Goal: Task Accomplishment & Management: Complete application form

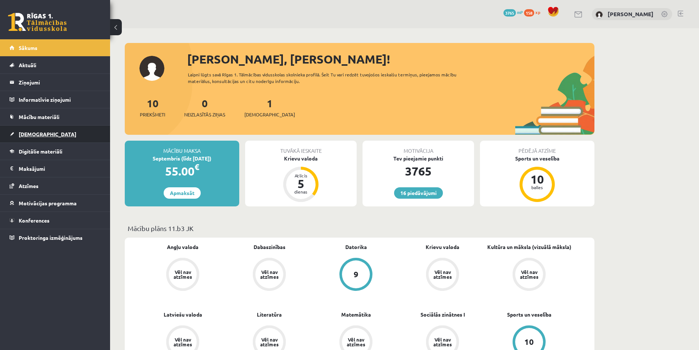
click at [51, 138] on link "[DEMOGRAPHIC_DATA]" at bounding box center [55, 133] width 91 height 17
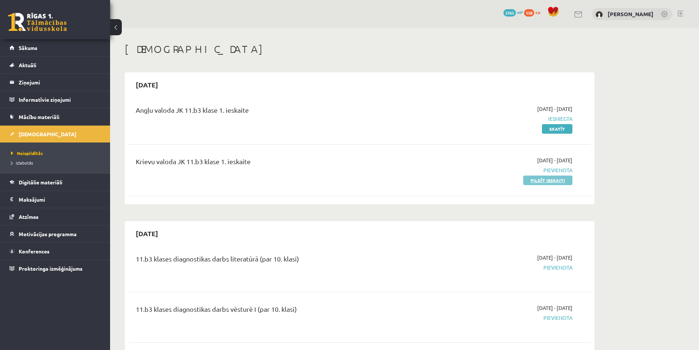
click at [547, 179] on link "Pildīt ieskaiti" at bounding box center [547, 180] width 49 height 10
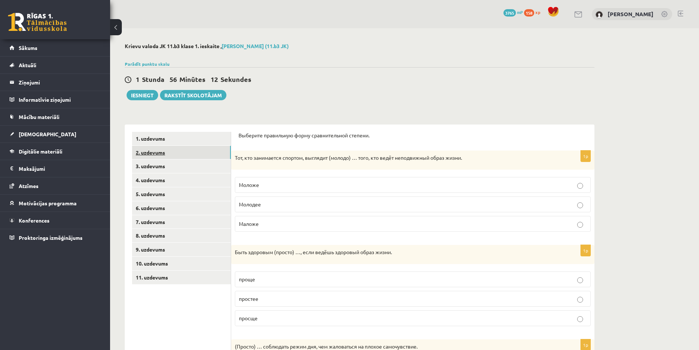
click at [170, 155] on link "2. uzdevums" at bounding box center [181, 153] width 99 height 14
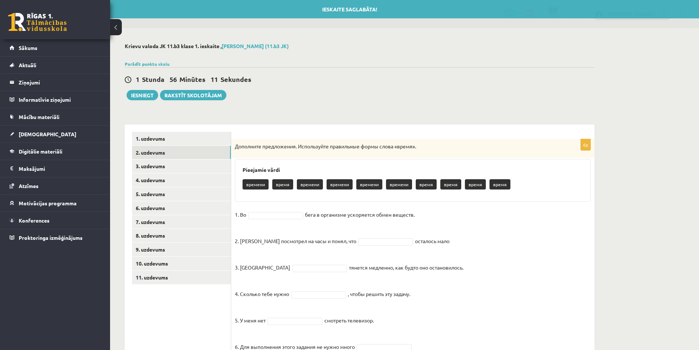
scroll to position [32, 0]
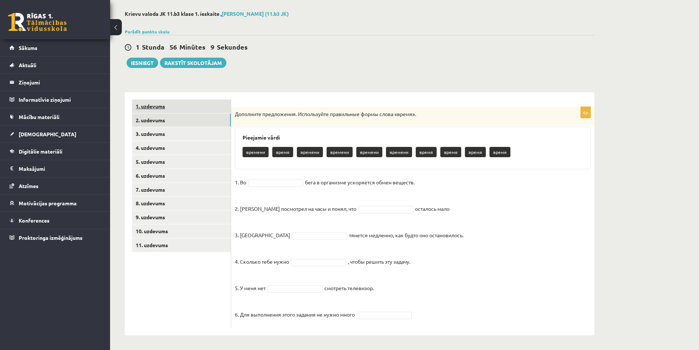
click at [160, 103] on link "1. uzdevums" at bounding box center [181, 106] width 99 height 14
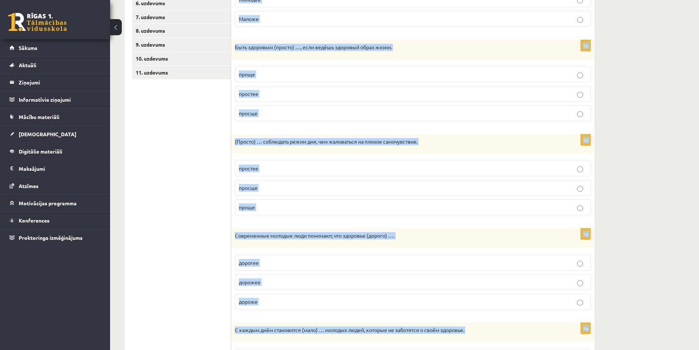
scroll to position [286, 0]
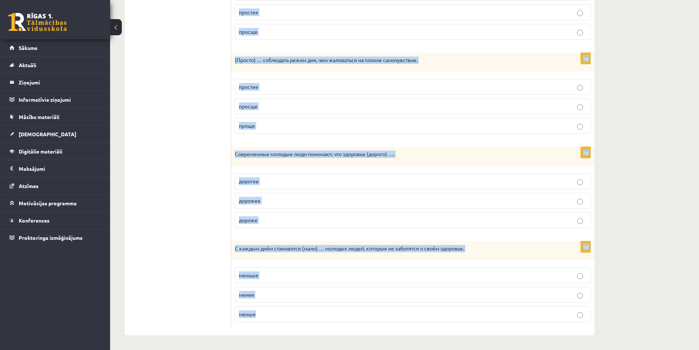
drag, startPoint x: 238, startPoint y: 31, endPoint x: 418, endPoint y: 363, distance: 377.6
copy form "Выберите правильную форму сравнительной степени. 1p Тот, кто занимается спортом…"
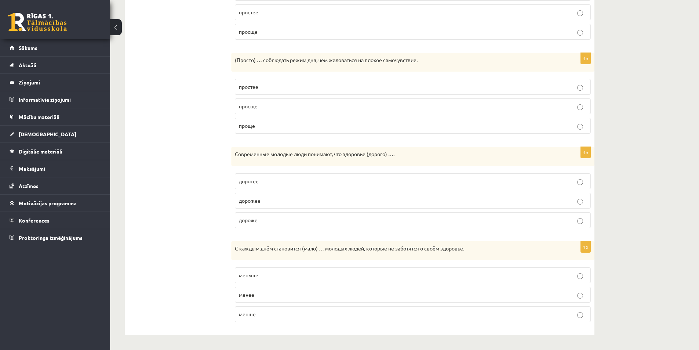
click at [168, 217] on ul "1. uzdevums 2. uzdevums 3. uzdevums 4. uzdevums 5. uzdevums 6. uzdevums 7. uzde…" at bounding box center [181, 87] width 99 height 482
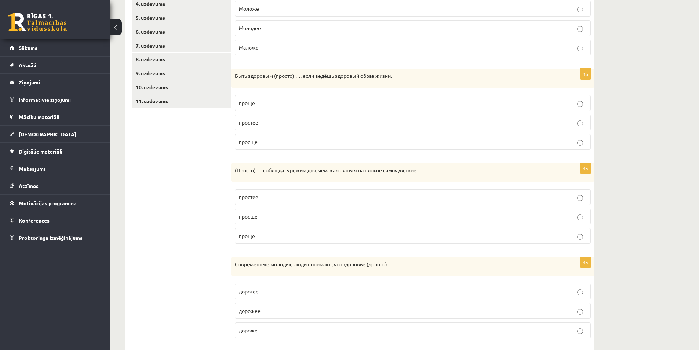
scroll to position [139, 0]
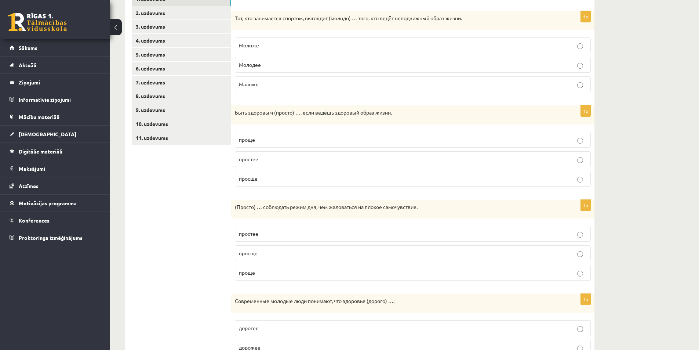
click at [267, 46] on p "Моложе" at bounding box center [413, 45] width 348 height 8
click at [282, 140] on p "проще" at bounding box center [413, 140] width 348 height 8
click at [269, 268] on label "проще" at bounding box center [413, 273] width 356 height 16
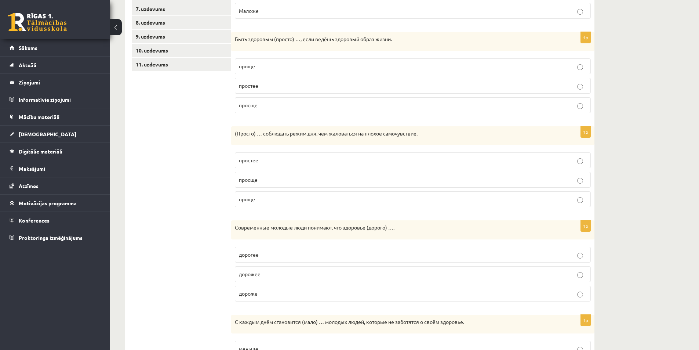
click at [260, 275] on span "дорожее" at bounding box center [250, 273] width 22 height 7
drag, startPoint x: 258, startPoint y: 296, endPoint x: 225, endPoint y: 275, distance: 39.2
click at [256, 293] on p "дороже" at bounding box center [413, 293] width 348 height 8
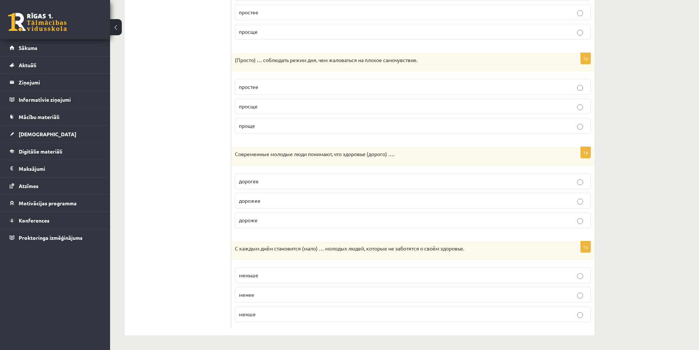
click at [254, 270] on label "меньше" at bounding box center [413, 275] width 356 height 16
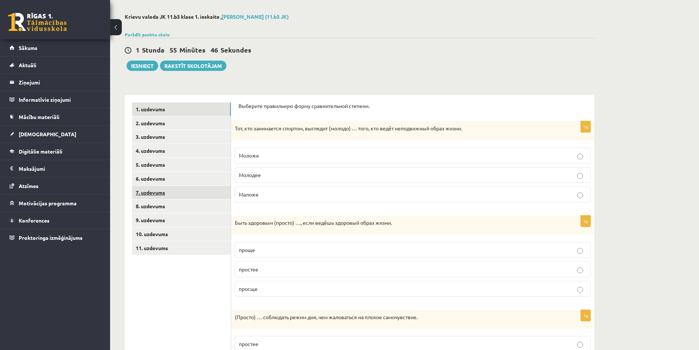
scroll to position [0, 0]
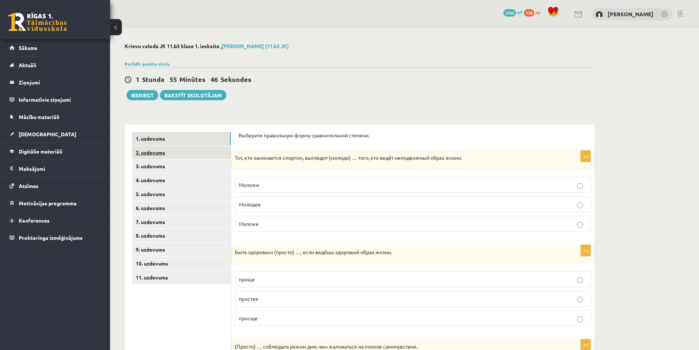
click at [174, 155] on link "2. uzdevums" at bounding box center [181, 153] width 99 height 14
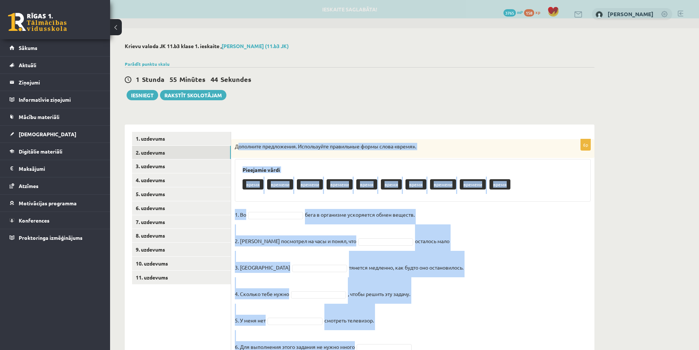
scroll to position [32, 0]
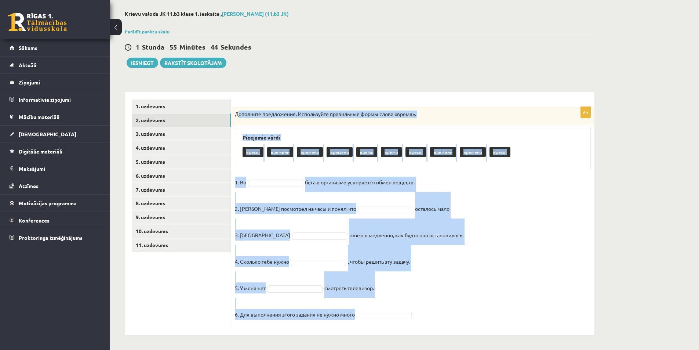
drag, startPoint x: 237, startPoint y: 143, endPoint x: 454, endPoint y: 334, distance: 288.8
click at [461, 317] on html "0 Dāvanas 3765 mP 158 xp Kristiāns Rozītis Sākums Aktuāli Kā mācīties eSKOLĀ Ko…" at bounding box center [349, 143] width 699 height 350
copy div "ополните предложения. Используйте правильные формы слова «время». Pieejamie vār…"
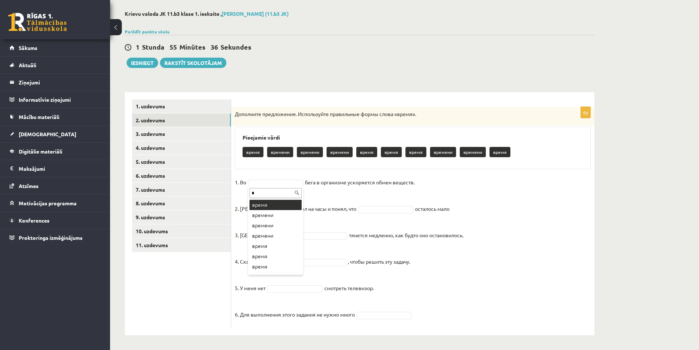
type input "*"
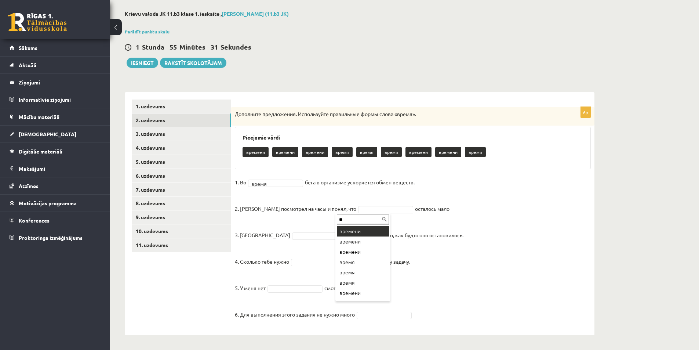
type input "**"
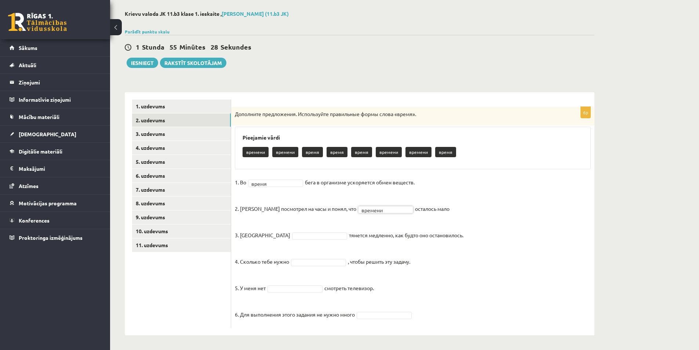
type input "*"
type input "**"
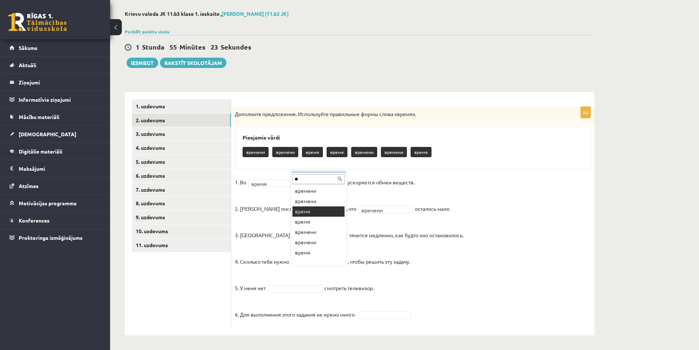
type input "**"
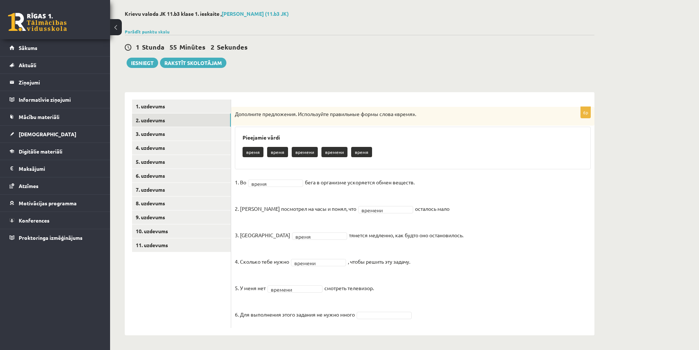
click at [364, 326] on div "6p Дополните предложения. Используйте правильные формы слова «время». Pieejamie…" at bounding box center [412, 217] width 363 height 221
click at [190, 131] on link "3. uzdevums" at bounding box center [181, 134] width 99 height 14
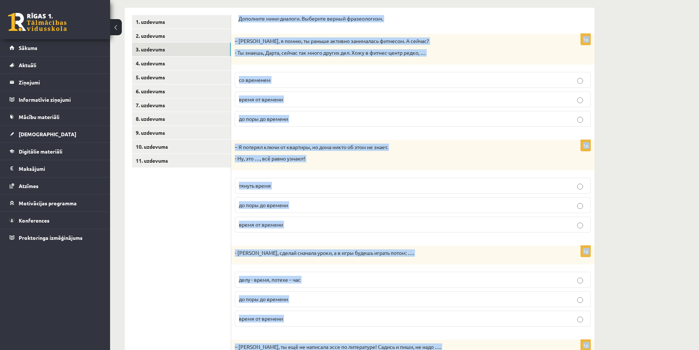
scroll to position [227, 0]
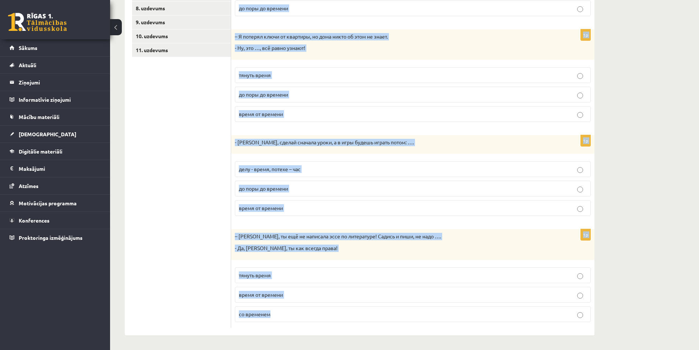
drag, startPoint x: 240, startPoint y: 125, endPoint x: 386, endPoint y: 340, distance: 260.2
copy form "Дополните мини-диалоги. Выберите верный фразеологизм. 1p – Мария, я помню, ты р…"
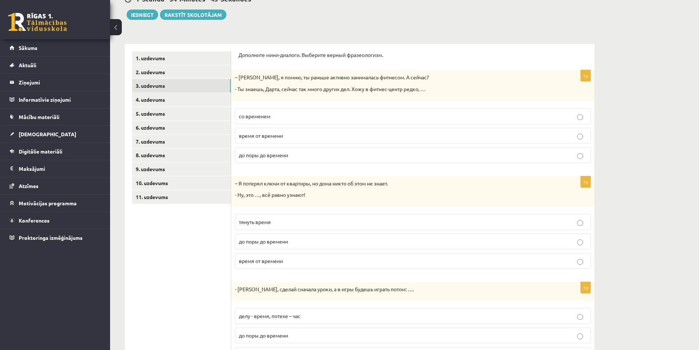
click at [279, 17] on div "1 Stunda 54 Minūtes 45 Sekundes Ieskaite saglabāta! Iesniegt Rakstīt skolotājam" at bounding box center [360, 3] width 470 height 33
click at [283, 137] on span "время от времени" at bounding box center [261, 135] width 44 height 7
click at [320, 140] on label "время от времени" at bounding box center [413, 136] width 356 height 16
click at [286, 240] on span "до поры до времени" at bounding box center [263, 241] width 49 height 7
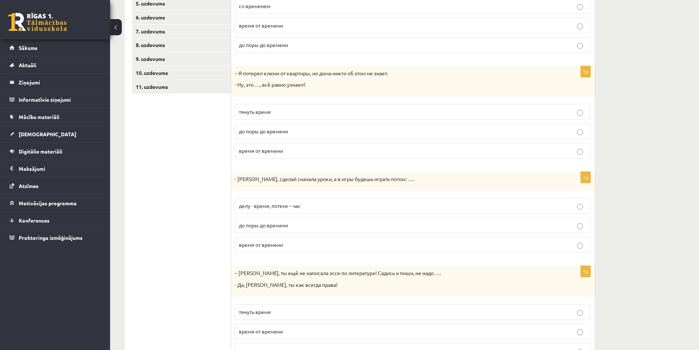
click at [282, 208] on span "делу - время, потехе – час" at bounding box center [270, 205] width 62 height 7
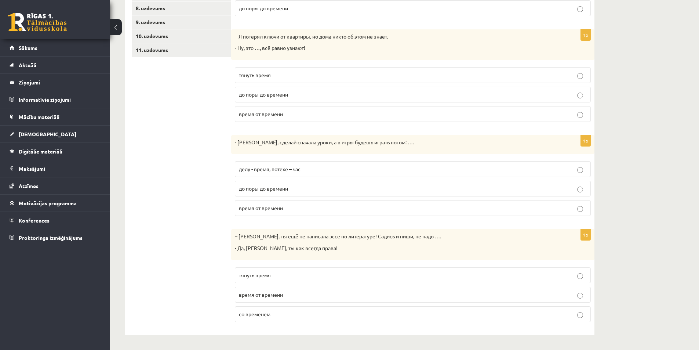
click at [268, 276] on span "тянуть время" at bounding box center [255, 275] width 32 height 7
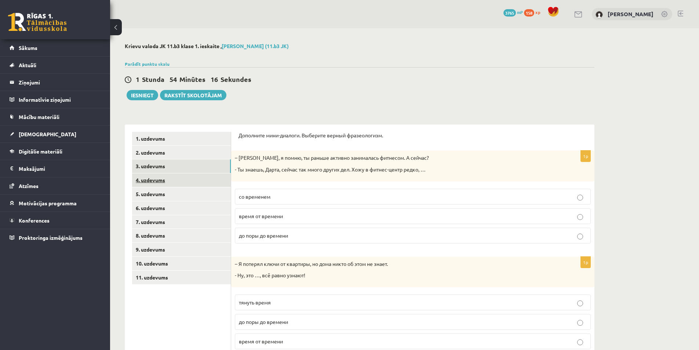
click at [194, 174] on link "4. uzdevums" at bounding box center [181, 180] width 99 height 14
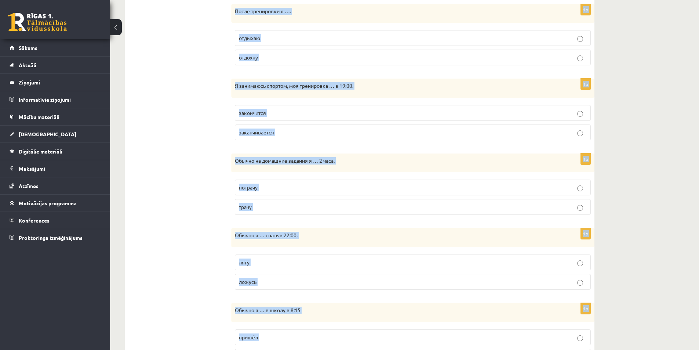
scroll to position [413, 0]
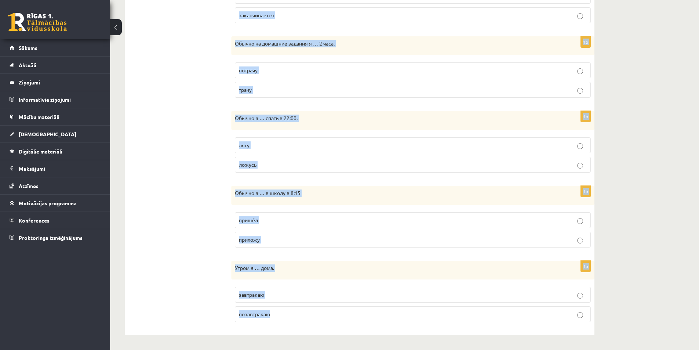
drag, startPoint x: 238, startPoint y: 134, endPoint x: 369, endPoint y: 356, distance: 257.4
copy form "Выберите правильную форму глагола (НСВ / СВ). 1p Я всегда … в 7:00. просыпаюсь …"
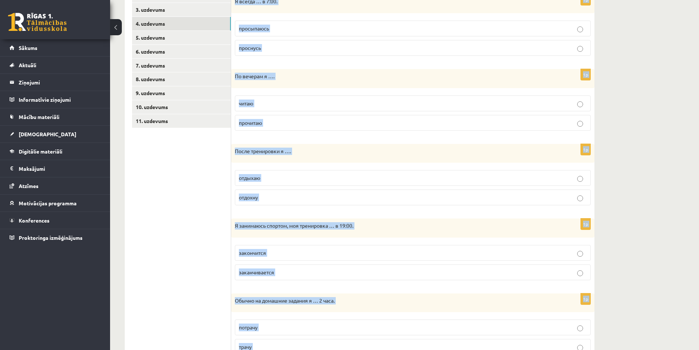
scroll to position [0, 0]
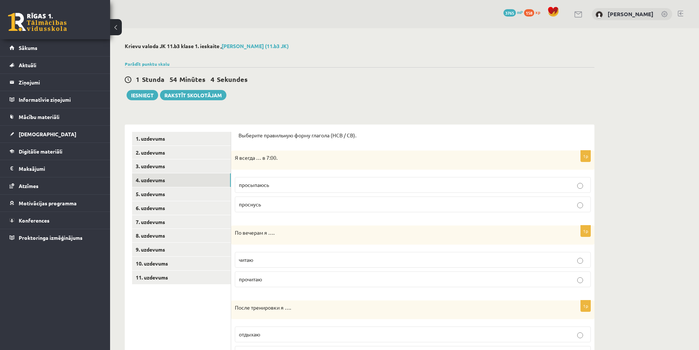
click at [285, 186] on p "просыпаюсь" at bounding box center [413, 185] width 348 height 8
click at [265, 259] on p "читаю" at bounding box center [413, 260] width 348 height 8
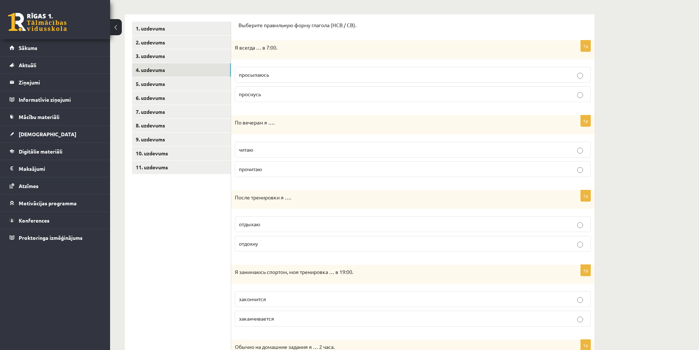
click at [252, 226] on span "отдыхаю" at bounding box center [249, 224] width 21 height 7
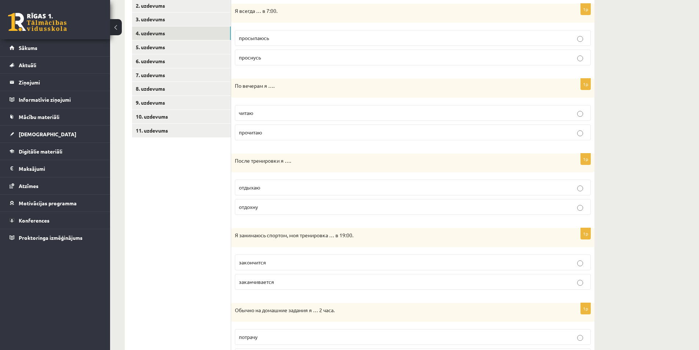
scroll to position [183, 0]
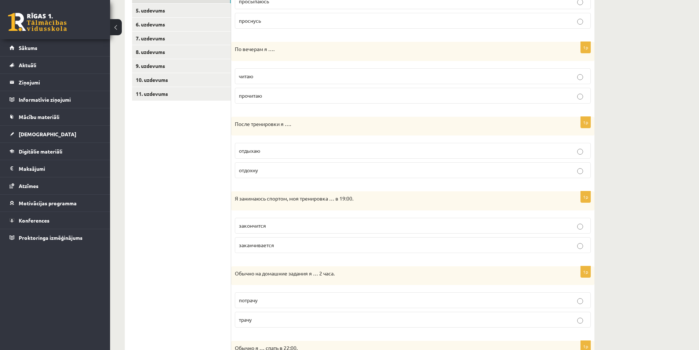
click at [283, 243] on p "заканчивается" at bounding box center [413, 245] width 348 height 8
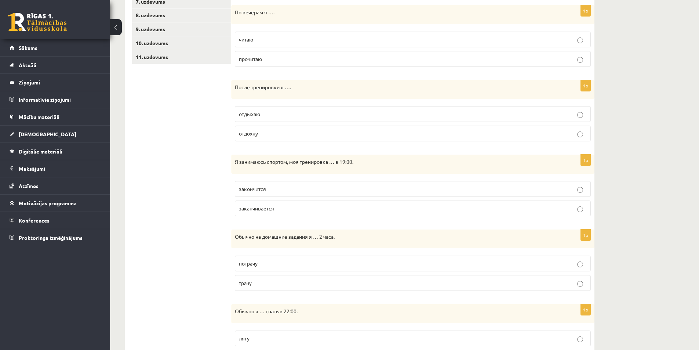
scroll to position [257, 0]
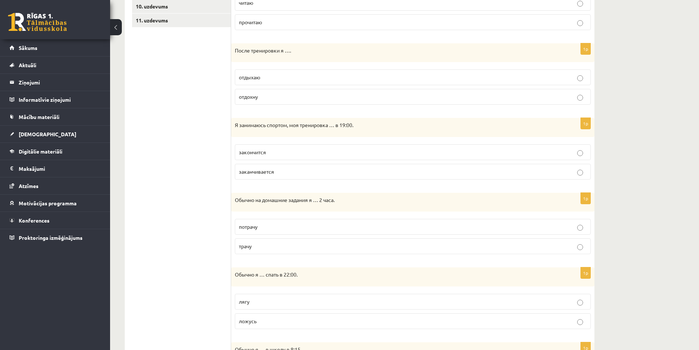
click at [263, 244] on p "трачу" at bounding box center [413, 246] width 348 height 8
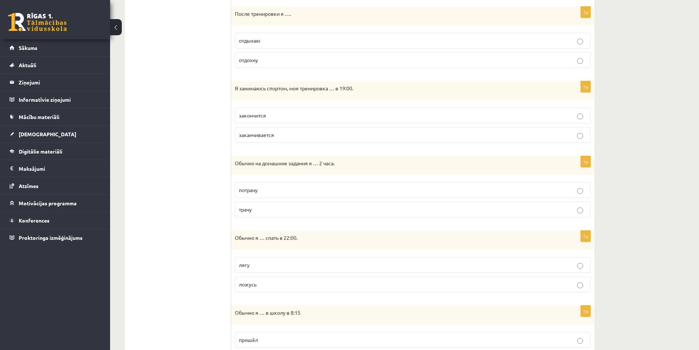
click at [247, 282] on span "ложусь" at bounding box center [248, 284] width 18 height 7
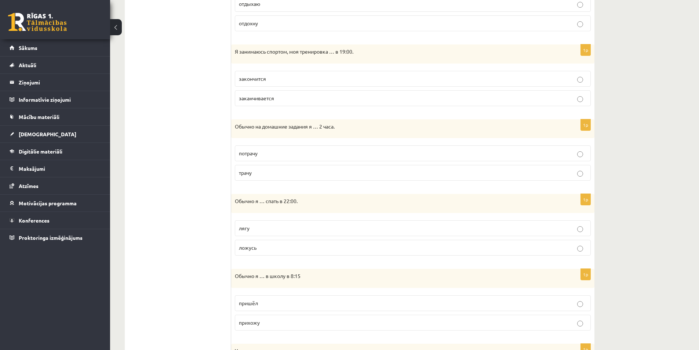
scroll to position [404, 0]
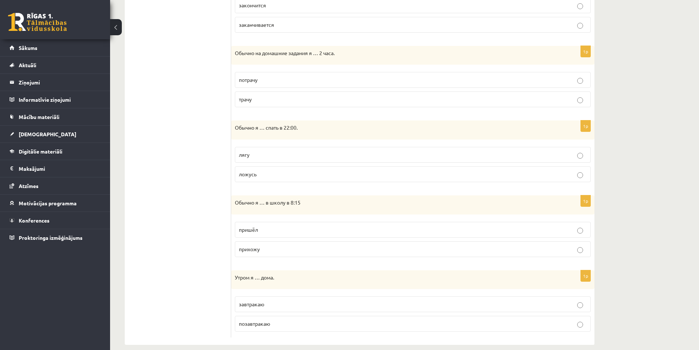
click at [260, 256] on label "прихожу" at bounding box center [413, 249] width 356 height 16
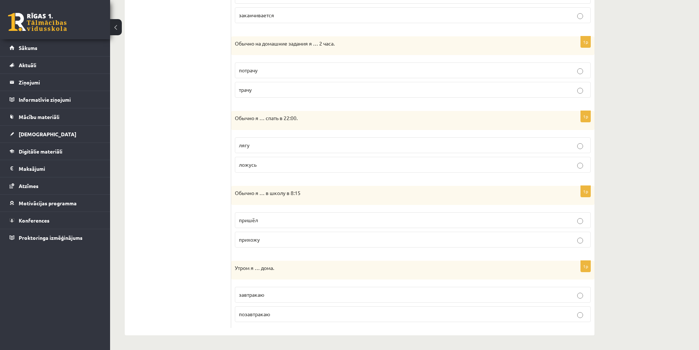
click at [246, 296] on span "завтракаю" at bounding box center [251, 294] width 25 height 7
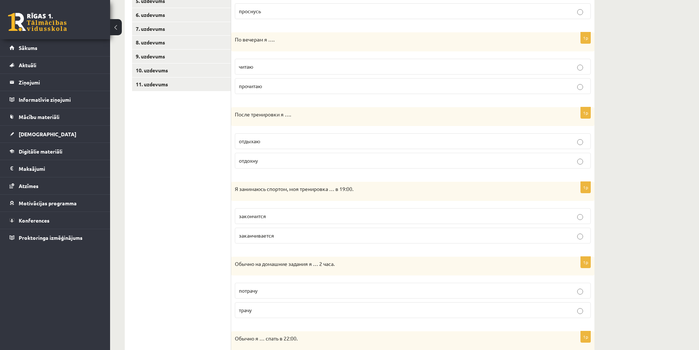
scroll to position [46, 0]
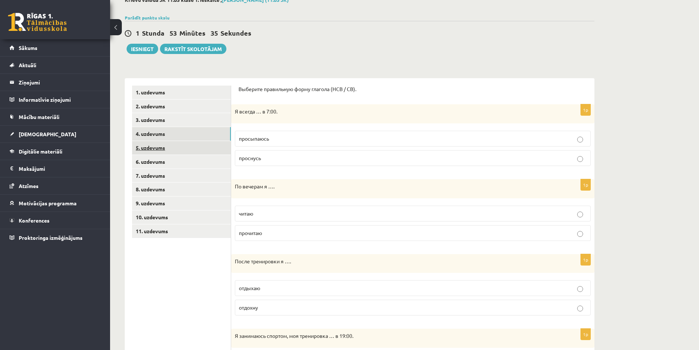
click at [177, 144] on link "5. uzdevums" at bounding box center [181, 148] width 99 height 14
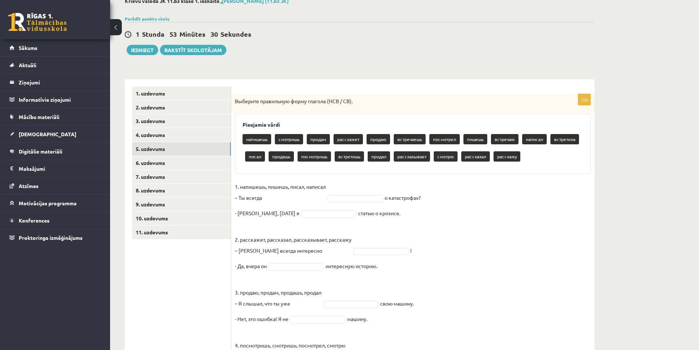
scroll to position [155, 0]
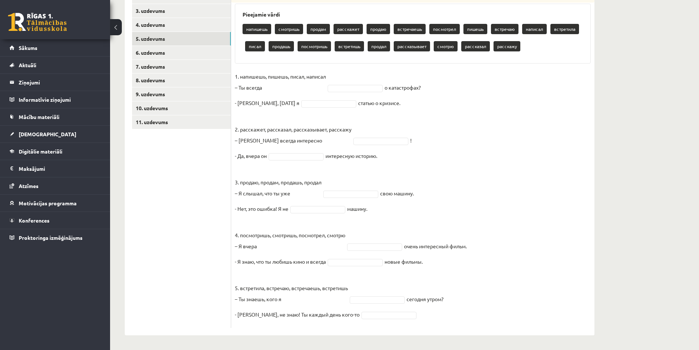
drag, startPoint x: 233, startPoint y: 100, endPoint x: 407, endPoint y: 110, distance: 173.8
click at [407, 110] on div "10p Выберите правильную форму глагола (НСВ / СВ). Pieejamie vārdi напишешь смот…" at bounding box center [412, 156] width 363 height 344
copy div "Выберите правильную форму глагола (НСВ / СВ). Pieejamie vārdi напишешь смотришь…"
click at [205, 225] on ul "1. uzdevums 2. uzdevums 3. uzdevums 4. uzdevums 5. uzdevums 6. uzdevums 7. uzde…" at bounding box center [181, 152] width 99 height 351
click at [330, 77] on fieldset "1. напишешь, пишешь, писал, написал – Ты всегда о катастрофах? - Нет, вчера я с…" at bounding box center [413, 197] width 356 height 253
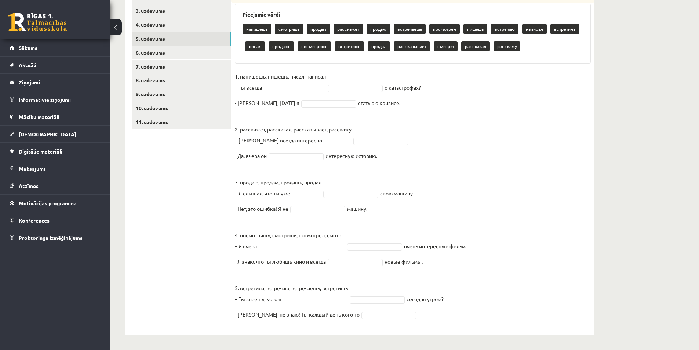
click at [356, 79] on fieldset "1. напишешь, пишешь, писал, написал – Ты всегда о катастрофах? - Нет, вчера я с…" at bounding box center [413, 197] width 356 height 253
drag, startPoint x: 381, startPoint y: 79, endPoint x: 401, endPoint y: 79, distance: 19.8
click at [382, 79] on fieldset "1. напишешь, пишешь, писал, написал – Ты всегда о катастрофах? - Нет, вчера я с…" at bounding box center [413, 197] width 356 height 253
click at [273, 87] on p "1. напишешь, пишешь, писал, написал – Ты всегда" at bounding box center [280, 82] width 91 height 22
click at [273, 88] on p "1. напишешь, пишешь, писал, написал – Ты всегда" at bounding box center [280, 82] width 91 height 22
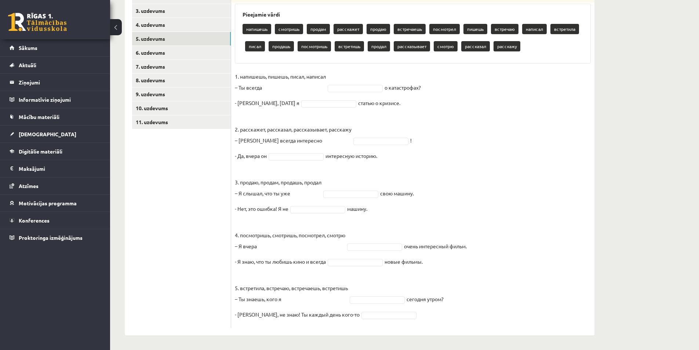
drag, startPoint x: 269, startPoint y: 90, endPoint x: 337, endPoint y: 90, distance: 67.9
click at [272, 90] on p "1. напишешь, пишешь, писал, написал – Ты всегда" at bounding box center [280, 82] width 91 height 22
drag, startPoint x: 351, startPoint y: 89, endPoint x: 358, endPoint y: 89, distance: 7.0
drag, startPoint x: 350, startPoint y: 154, endPoint x: 311, endPoint y: 125, distance: 48.1
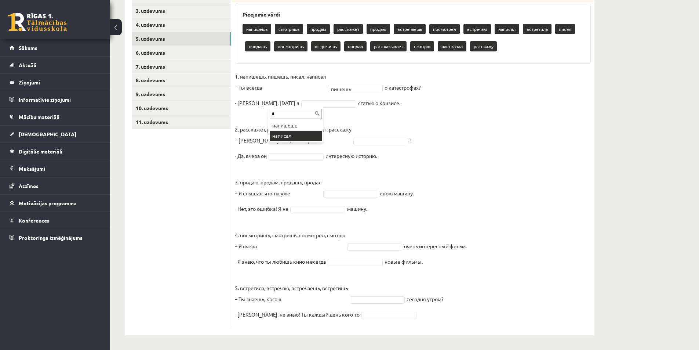
type input "*"
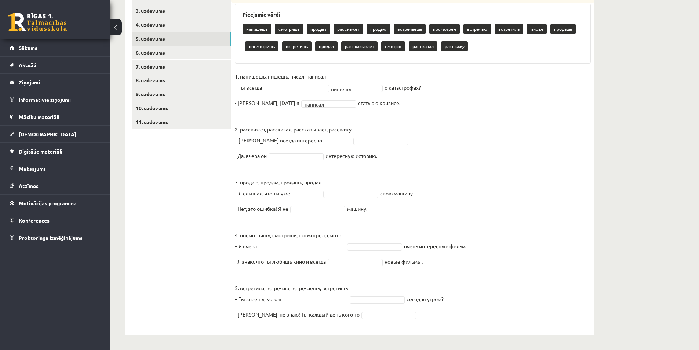
drag, startPoint x: 251, startPoint y: 136, endPoint x: 396, endPoint y: 159, distance: 146.4
click at [396, 159] on div "10p Выберите правильную форму глагола (НСВ / СВ). Pieejamie vārdi напишешь смот…" at bounding box center [412, 156] width 363 height 344
copy fieldset "2. расскажет, рассказал, рассказывает, расскажу – Антон всегда интересно ! - Да…"
click at [370, 127] on fieldset "1. напишешь, пишешь, писал, написал – Ты всегда пишешь ****** о катастрофах? - …" at bounding box center [413, 197] width 356 height 253
click at [313, 141] on p "2. расскажет, рассказал, рассказывает, расскажу – Антон всегда интересно" at bounding box center [293, 129] width 117 height 33
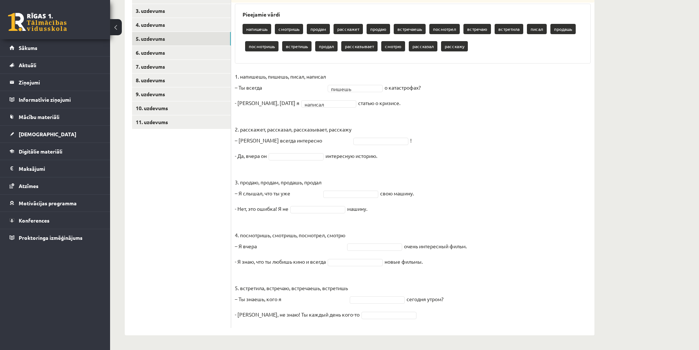
click at [313, 142] on p "2. расскажет, рассказал, рассказывает, расскажу – Антон всегда интересно" at bounding box center [293, 129] width 117 height 33
click at [354, 142] on span at bounding box center [380, 140] width 59 height 7
type input "**"
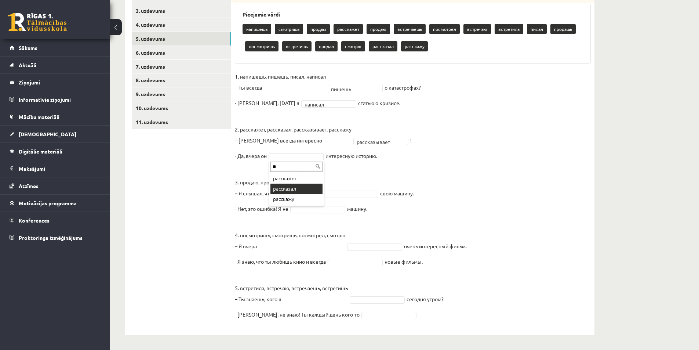
type input "**"
drag, startPoint x: 254, startPoint y: 186, endPoint x: 374, endPoint y: 214, distance: 122.5
click at [374, 214] on fieldset "**********" at bounding box center [413, 197] width 356 height 253
copy fieldset "3. продаю, продам, продашь, продал – Я слышал, что ты уже свою машину. - Нет, э…"
click at [332, 179] on fieldset "**********" at bounding box center [413, 197] width 356 height 253
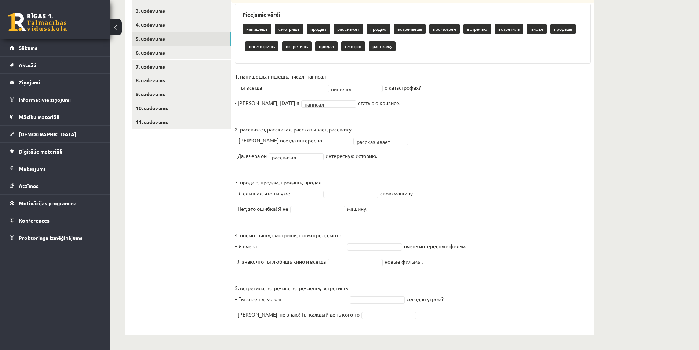
click at [312, 195] on p "3. продаю, продам, продашь, продал – Я слышал, что ты уже" at bounding box center [278, 181] width 87 height 33
click at [302, 196] on p "3. продаю, продам, продашь, продал – Я слышал, что ты уже" at bounding box center [278, 181] width 87 height 33
type input "**"
click at [301, 217] on fieldset "**********" at bounding box center [413, 197] width 356 height 253
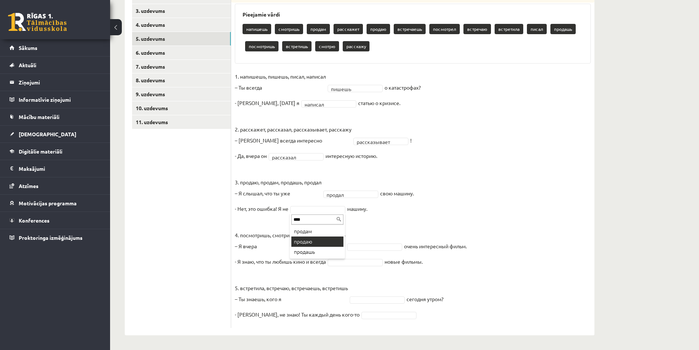
type input "****"
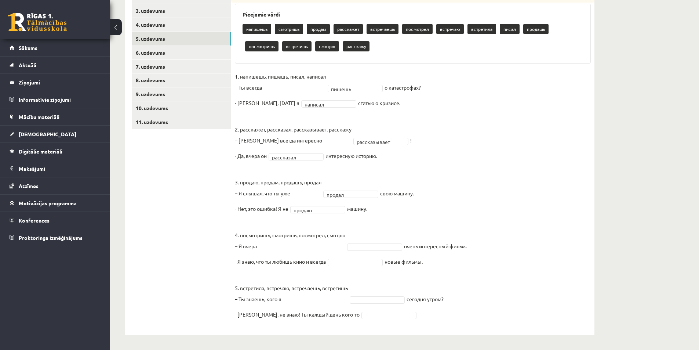
drag, startPoint x: 227, startPoint y: 234, endPoint x: 429, endPoint y: 263, distance: 203.1
click at [429, 263] on div "**********" at bounding box center [360, 152] width 470 height 366
click at [440, 266] on fieldset "**********" at bounding box center [413, 197] width 356 height 253
drag, startPoint x: 233, startPoint y: 230, endPoint x: 435, endPoint y: 267, distance: 205.5
click at [435, 267] on div "10p Выберите правильную форму глагола (НСВ / СВ). Pieejamie vārdi напишешь смот…" at bounding box center [412, 156] width 363 height 344
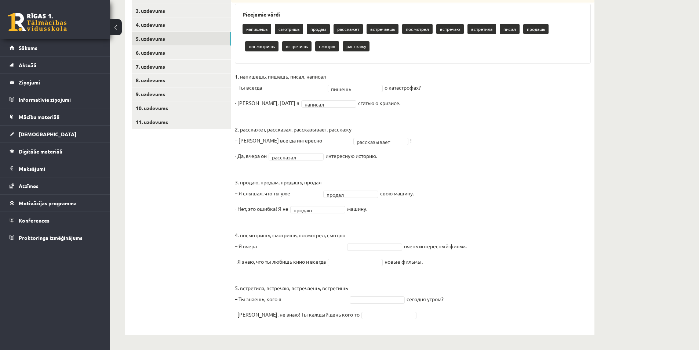
copy fieldset "4. посмотришь, смотришь, посмотрел, смотрю – Я вчера очень интересный фильм. - …"
click at [356, 237] on fieldset "**********" at bounding box center [413, 197] width 356 height 253
click at [268, 247] on p "4. посмотришь, смотришь, посмотрел, смотрю – Я вчера" at bounding box center [290, 234] width 110 height 33
click at [272, 248] on p "4. посмотришь, смотришь, посмотрел, смотрю – Я вчера" at bounding box center [290, 234] width 110 height 33
type input "**"
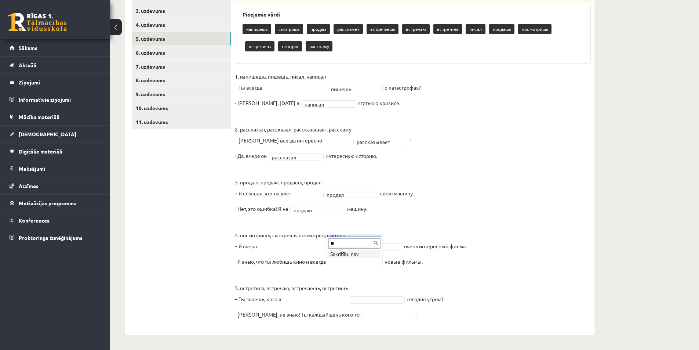
type input "*"
type input "**"
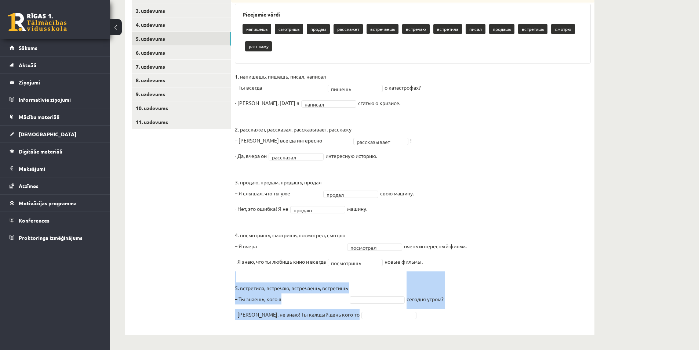
drag, startPoint x: 231, startPoint y: 284, endPoint x: 448, endPoint y: 327, distance: 220.5
click at [448, 327] on div "**********" at bounding box center [412, 156] width 363 height 344
copy fieldset "5. встретила, встречаю, встречаешь, встретишь – Ты знаешь, кого я сегодня утром…"
click at [350, 294] on fieldset "**********" at bounding box center [413, 197] width 356 height 253
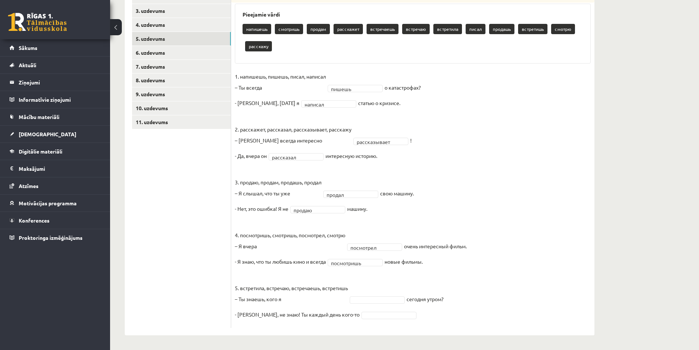
click at [325, 302] on p "5. встретила, встречаю, встречаешь, встретишь – Ты знаешь, кого я" at bounding box center [291, 287] width 113 height 33
click at [318, 299] on p "5. встретила, встречаю, встречаешь, встретишь – Ты знаешь, кого я" at bounding box center [291, 287] width 113 height 33
click at [385, 305] on fieldset "**********" at bounding box center [413, 197] width 356 height 253
type input "*"
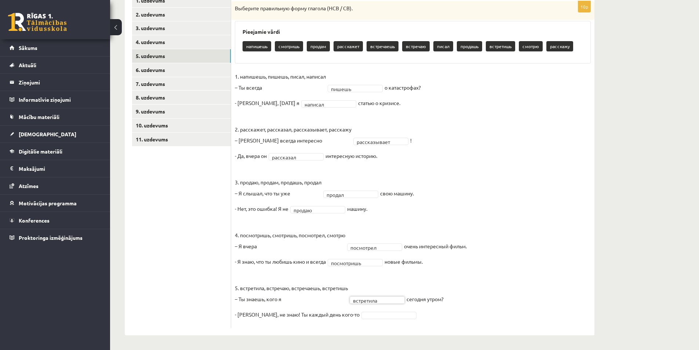
scroll to position [138, 0]
click at [360, 311] on span at bounding box center [389, 314] width 59 height 7
click at [359, 319] on fieldset "**********" at bounding box center [413, 197] width 356 height 253
type input "*"
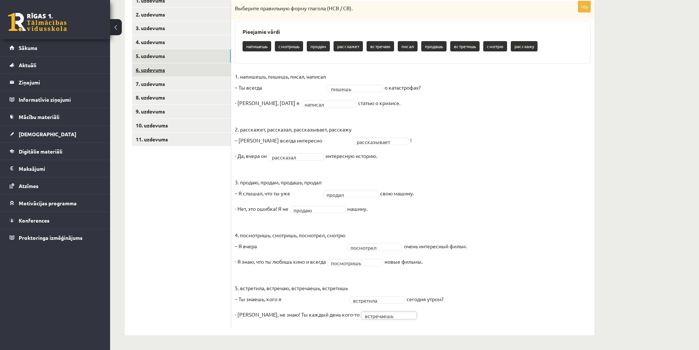
click at [180, 74] on link "6. uzdevums" at bounding box center [181, 70] width 99 height 14
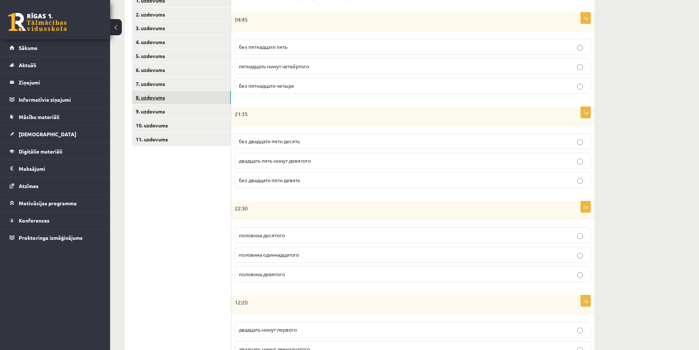
click at [167, 97] on link "8. uzdevums" at bounding box center [181, 98] width 99 height 14
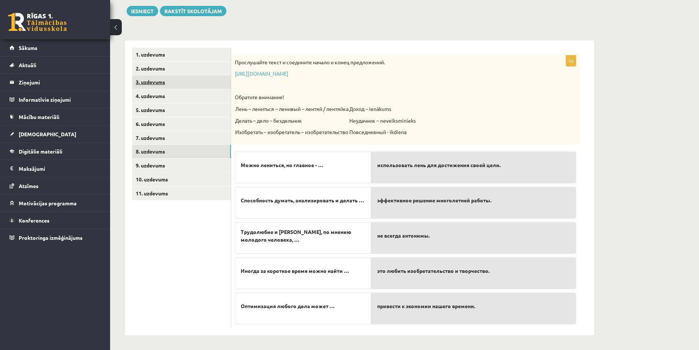
scroll to position [84, 0]
click at [185, 123] on link "6. uzdevums" at bounding box center [181, 124] width 99 height 14
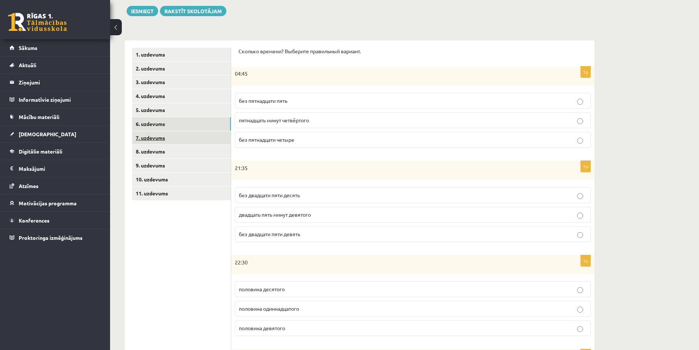
click at [180, 139] on link "7. uzdevums" at bounding box center [181, 138] width 99 height 14
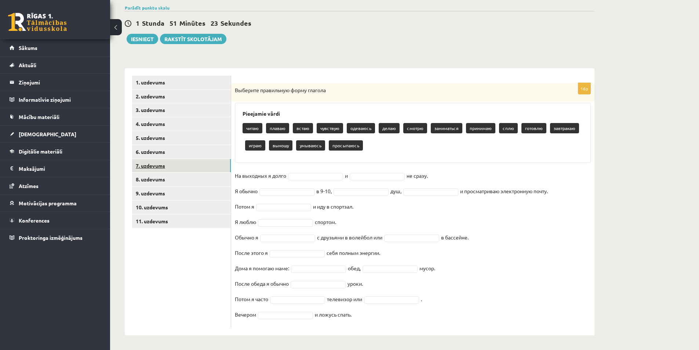
scroll to position [56, 0]
click at [171, 223] on link "11. uzdevums" at bounding box center [181, 221] width 99 height 14
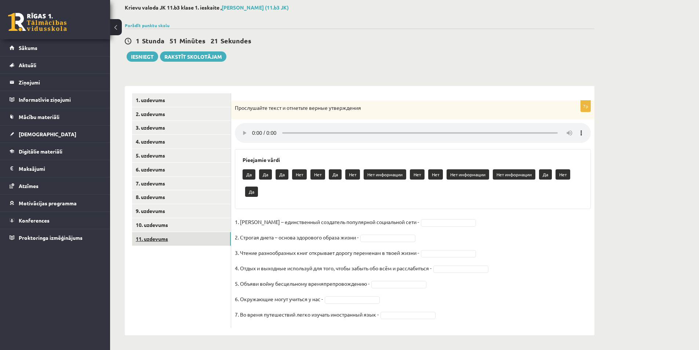
scroll to position [39, 0]
click at [176, 215] on link "9. uzdevums" at bounding box center [181, 211] width 99 height 14
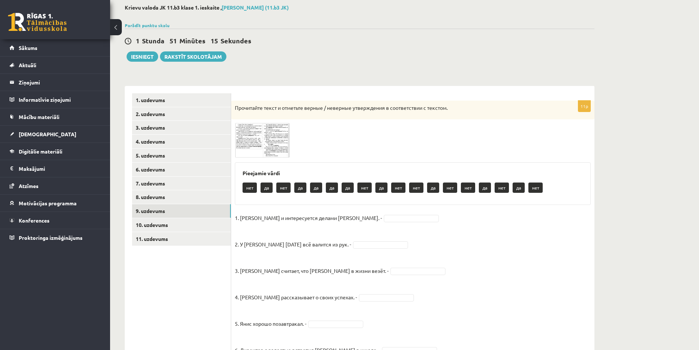
click at [249, 154] on img at bounding box center [262, 140] width 55 height 34
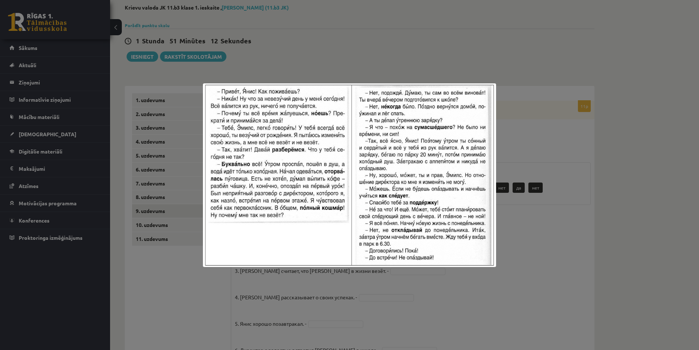
click at [545, 244] on div at bounding box center [349, 175] width 699 height 350
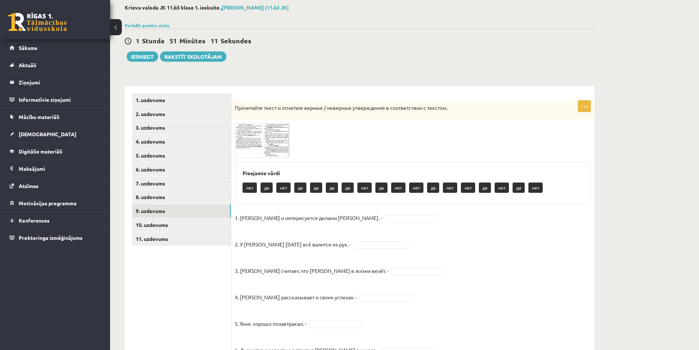
click at [282, 146] on img at bounding box center [262, 140] width 55 height 34
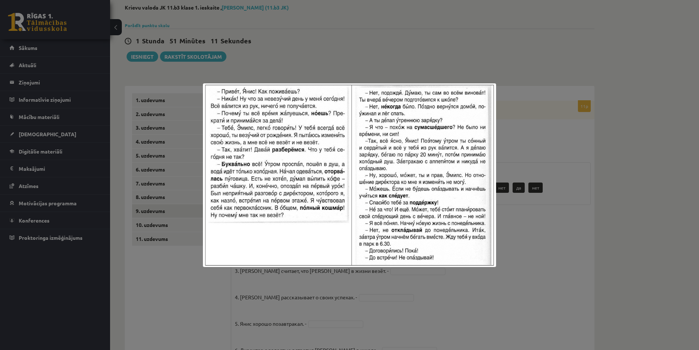
drag, startPoint x: 564, startPoint y: 127, endPoint x: 559, endPoint y: 126, distance: 4.8
click at [563, 127] on div at bounding box center [349, 175] width 699 height 350
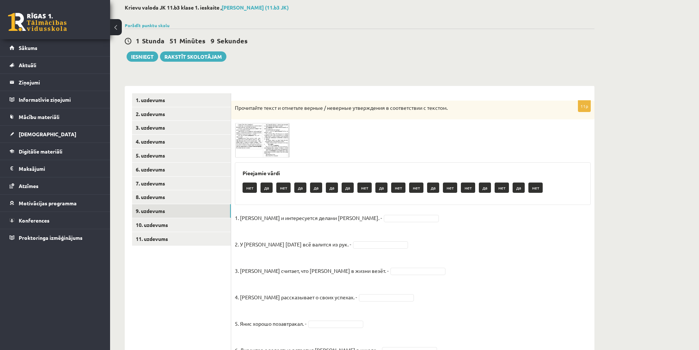
drag, startPoint x: 259, startPoint y: 123, endPoint x: 248, endPoint y: 134, distance: 15.1
drag, startPoint x: 248, startPoint y: 134, endPoint x: 400, endPoint y: 168, distance: 155.8
click at [400, 168] on div "Pieejamie vārdi нет да нет да да да да нет да нет нет да нет нет да нет да нет" at bounding box center [413, 183] width 356 height 43
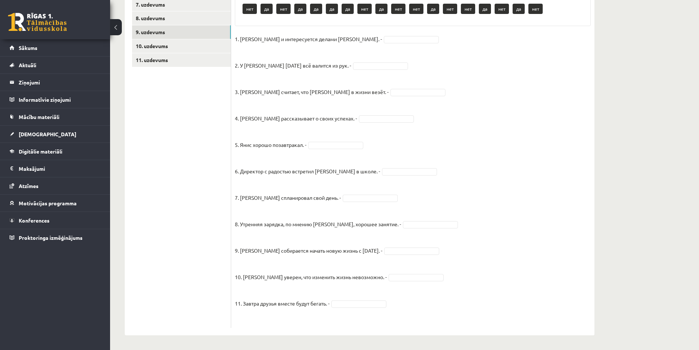
scroll to position [0, 0]
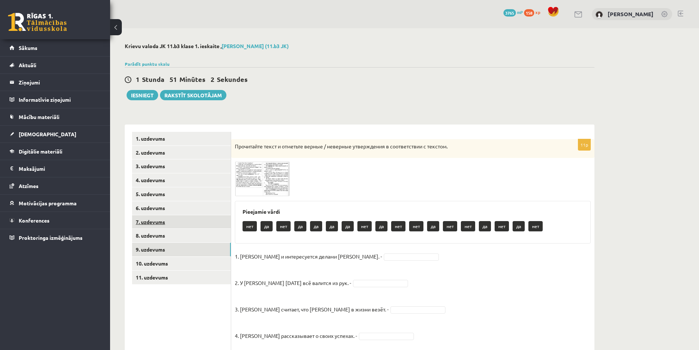
click at [176, 226] on link "7. uzdevums" at bounding box center [181, 222] width 99 height 14
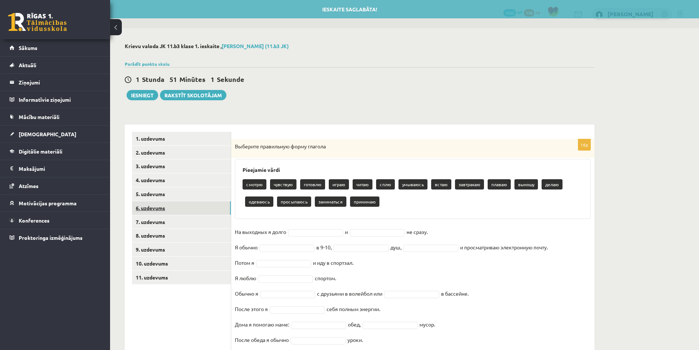
click at [176, 208] on link "6. uzdevums" at bounding box center [181, 208] width 99 height 14
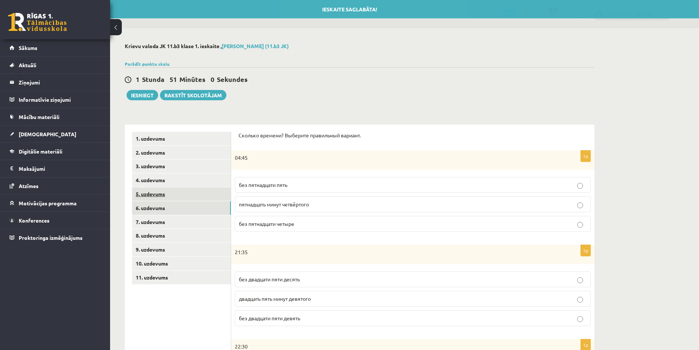
click at [177, 196] on link "5. uzdevums" at bounding box center [181, 194] width 99 height 14
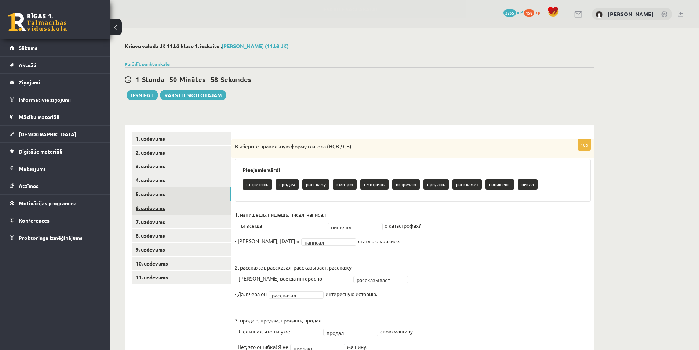
click at [182, 205] on link "6. uzdevums" at bounding box center [181, 208] width 99 height 14
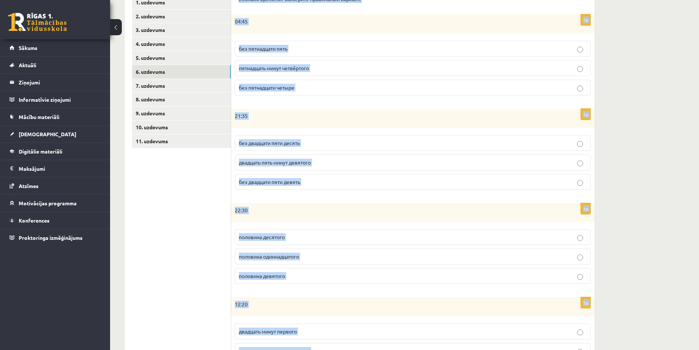
scroll to position [286, 0]
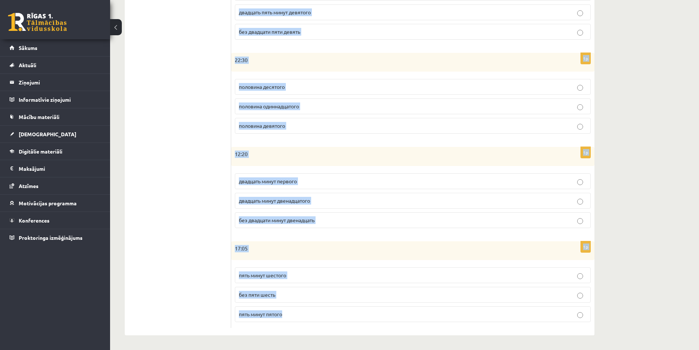
drag, startPoint x: 236, startPoint y: 136, endPoint x: 484, endPoint y: 336, distance: 318.8
copy form "Сколько времени? Выберите правильный вариант. 1p 04:45 без пятнадцати пять пятн…"
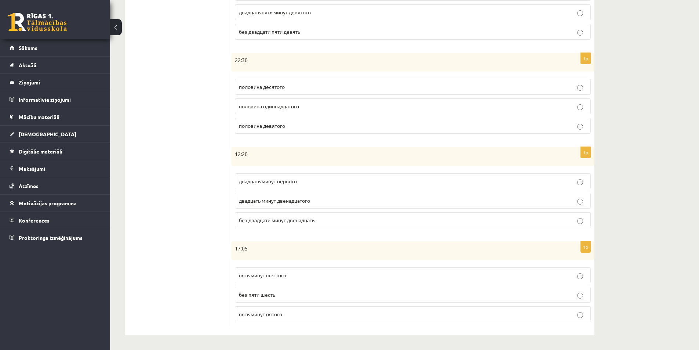
click at [192, 281] on ul "1. uzdevums 2. uzdevums 3. uzdevums 4. uzdevums 5. uzdevums 6. uzdevums 7. uzde…" at bounding box center [181, 87] width 99 height 482
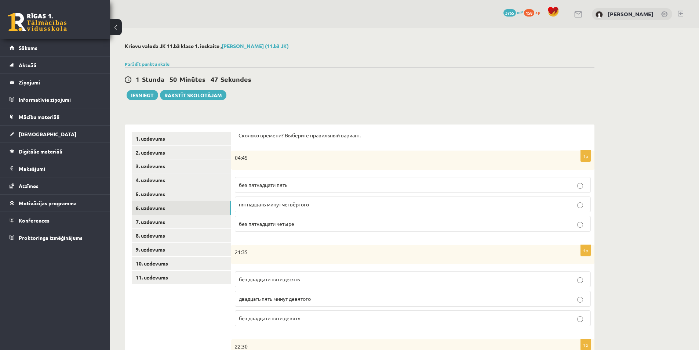
click at [292, 188] on p "без пятнадцати пять" at bounding box center [413, 185] width 348 height 8
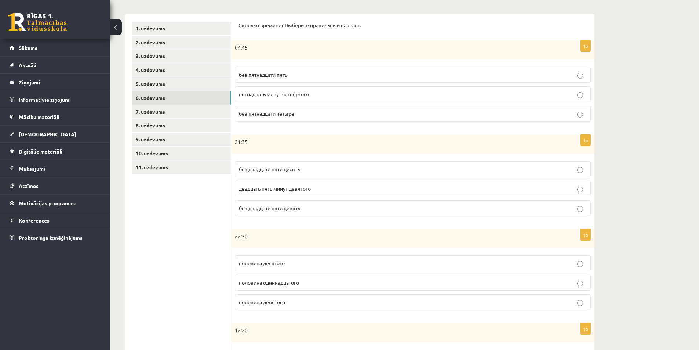
click at [291, 204] on p "без двадцати пяти девять" at bounding box center [413, 208] width 348 height 8
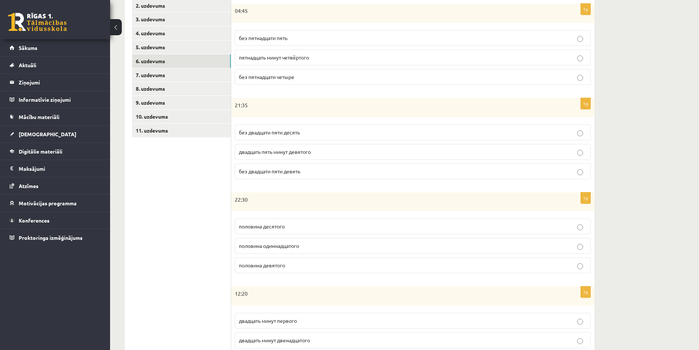
click at [258, 246] on span "половина одиннадцатого" at bounding box center [269, 245] width 60 height 7
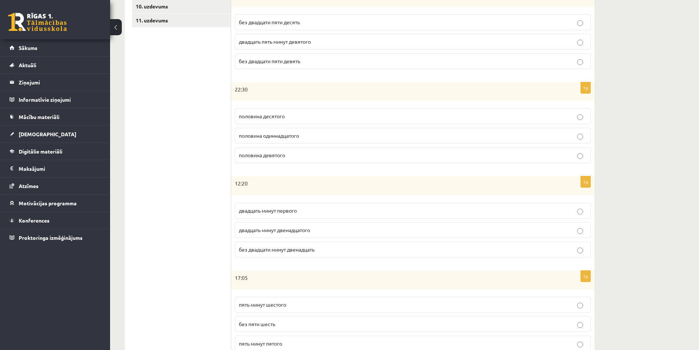
click at [276, 211] on span "двадцать минут первого" at bounding box center [268, 210] width 58 height 7
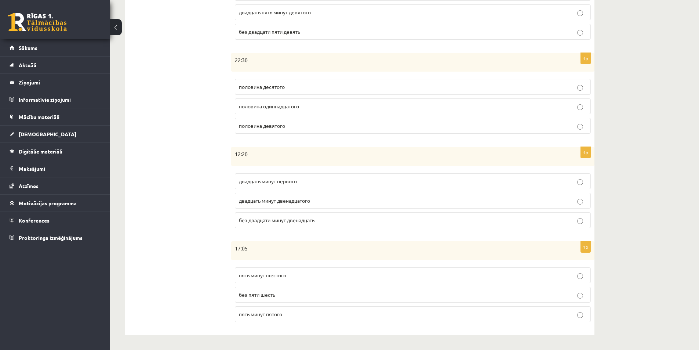
click at [283, 281] on label "пять минут шестого" at bounding box center [413, 275] width 356 height 16
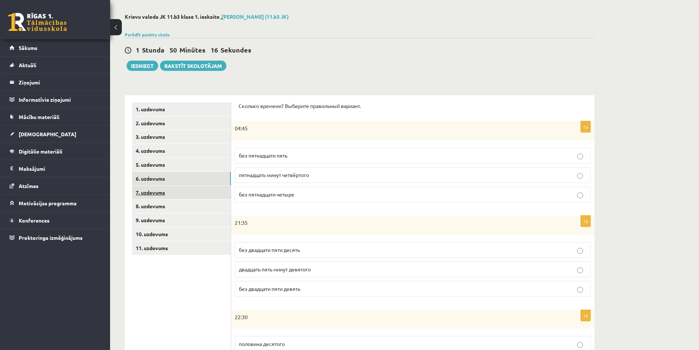
click at [200, 187] on link "7. uzdevums" at bounding box center [181, 193] width 99 height 14
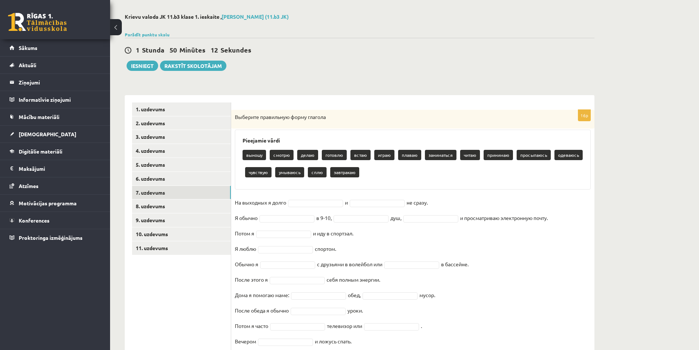
scroll to position [56, 0]
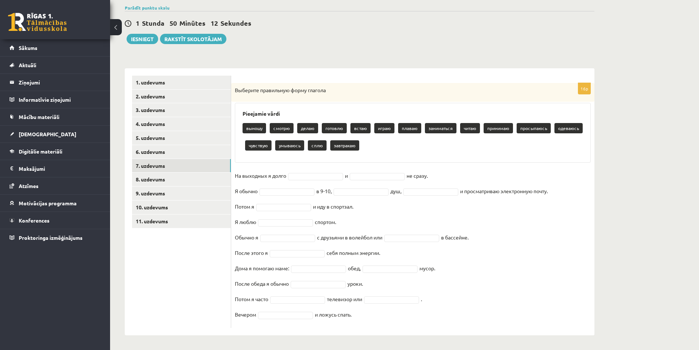
drag, startPoint x: 238, startPoint y: 117, endPoint x: 445, endPoint y: 364, distance: 322.9
click at [445, 294] on html "0 Dāvanas 3765 mP 158 xp Kristiāns Rozītis Sākums Aktuāli Kā mācīties eSKOLĀ Ko…" at bounding box center [349, 119] width 699 height 350
type input "*"
type input "**"
type input "****"
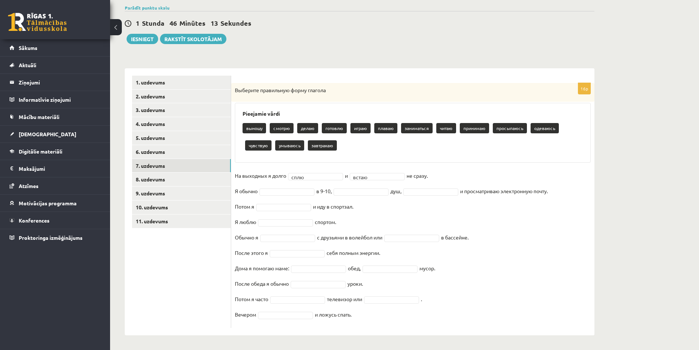
drag, startPoint x: 236, startPoint y: 87, endPoint x: 513, endPoint y: 332, distance: 370.1
click at [513, 332] on div "16p Выберите правильную форму глагола Pieejamie vārdi выношу смотрю делаю готов…" at bounding box center [412, 201] width 363 height 267
click at [183, 298] on ul "1. uzdevums 2. uzdevums 3. uzdevums 4. uzdevums 5. uzdevums 6. uzdevums 7. uzde…" at bounding box center [181, 202] width 99 height 252
drag, startPoint x: 263, startPoint y: 185, endPoint x: 270, endPoint y: 192, distance: 10.1
click at [263, 185] on fieldset "На выходных я долго сплю **** и встаю ***** не сразу. Я обычно в 9-10, душ, и п…" at bounding box center [413, 247] width 356 height 154
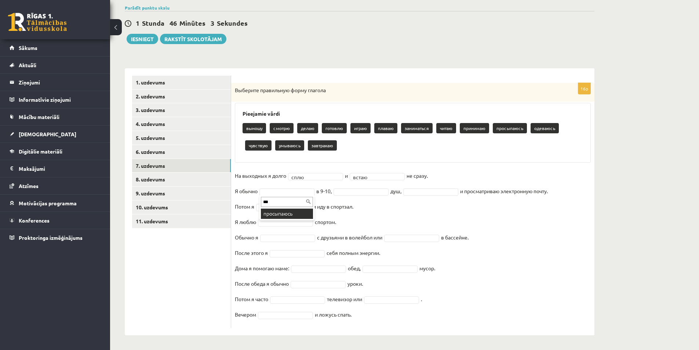
type input "***"
drag, startPoint x: 300, startPoint y: 213, endPoint x: 260, endPoint y: 194, distance: 44.8
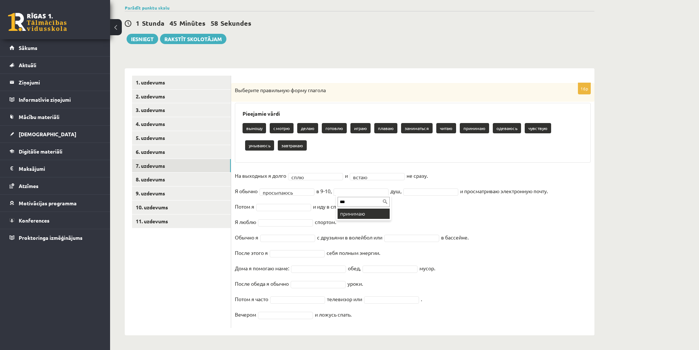
type input "***"
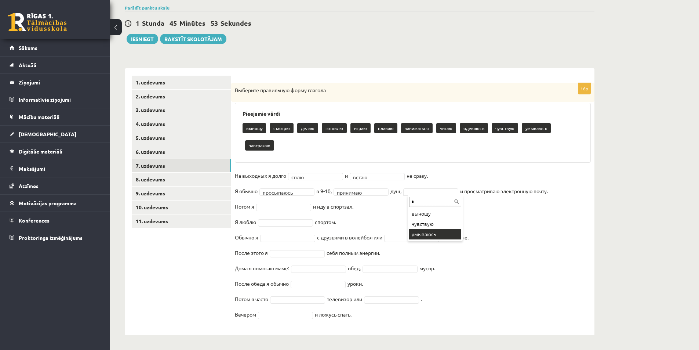
type input "*"
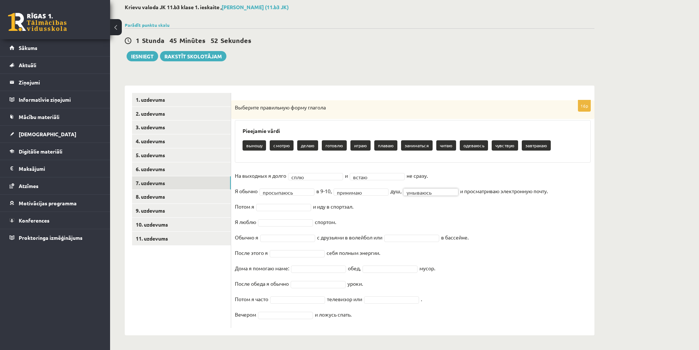
scroll to position [39, 0]
type input "**"
type input "*"
type input "**"
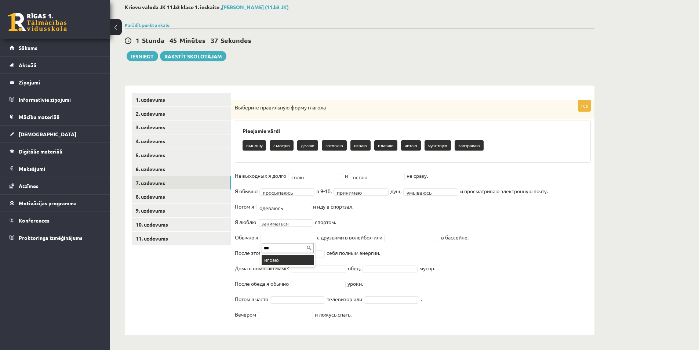
type input "***"
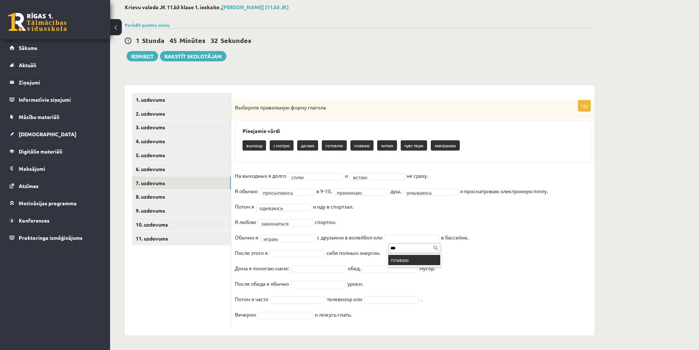
type input "***"
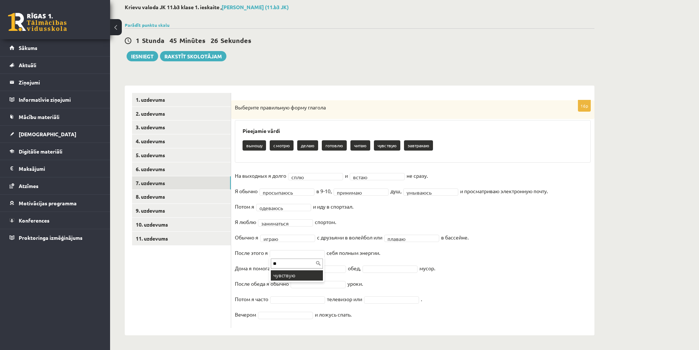
type input "**"
click at [302, 263] on fieldset "**********" at bounding box center [413, 247] width 356 height 154
type input "*"
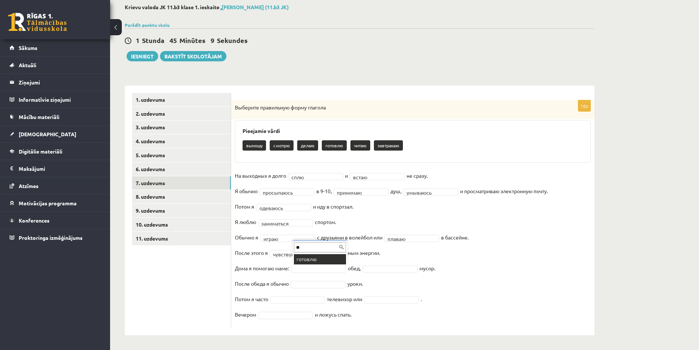
type input "**"
type input "*"
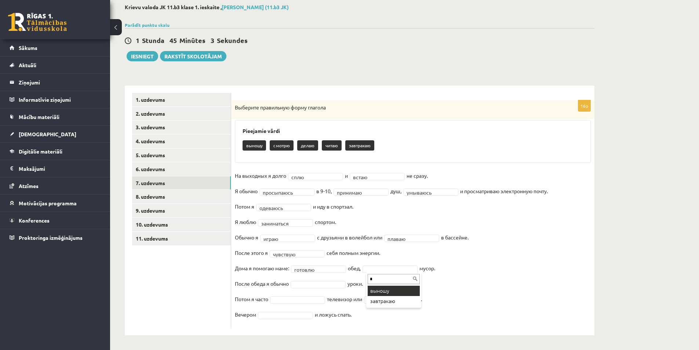
type input "*"
click at [315, 289] on fieldset "**********" at bounding box center [413, 247] width 356 height 154
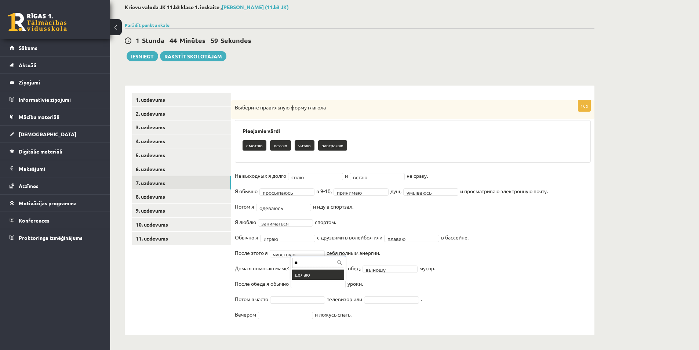
type input "**"
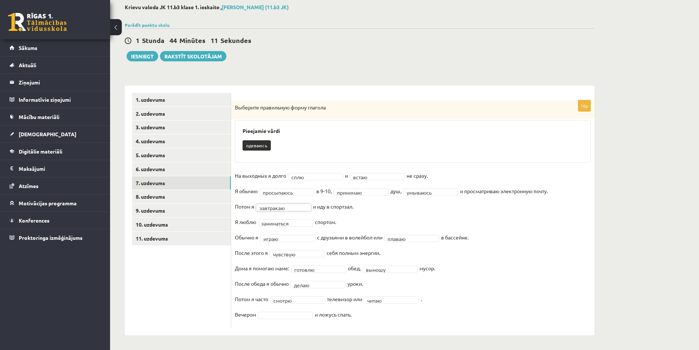
click at [265, 319] on fieldset "**********" at bounding box center [413, 247] width 356 height 154
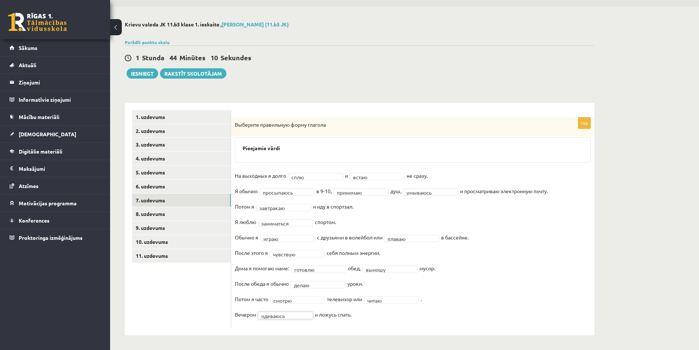
scroll to position [22, 0]
click at [190, 211] on link "8. uzdevums" at bounding box center [181, 214] width 99 height 14
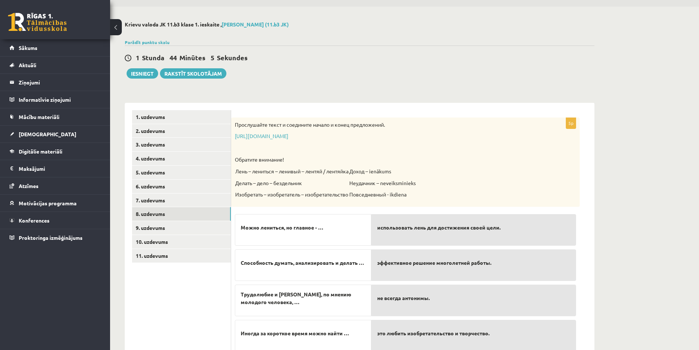
scroll to position [84, 0]
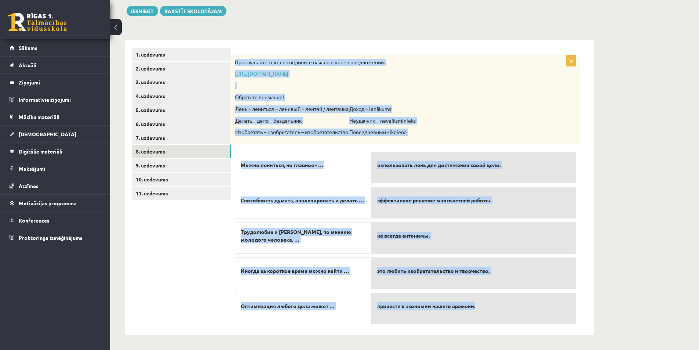
drag, startPoint x: 233, startPoint y: 61, endPoint x: 496, endPoint y: 273, distance: 337.9
click at [536, 318] on div "5p Прослушайте текст и соедините начало и конец предложений. https://www.zvaigz…" at bounding box center [405, 191] width 349 height 273
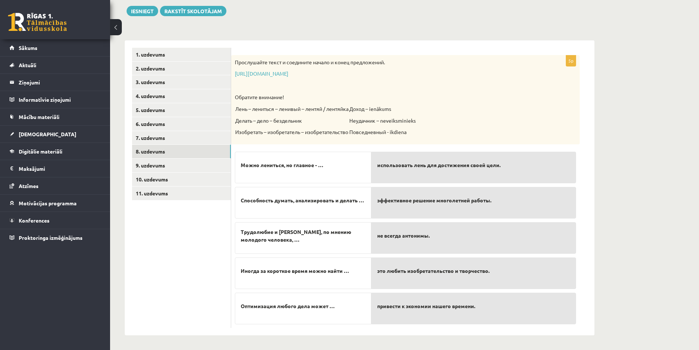
click at [211, 263] on ul "1. uzdevums 2. uzdevums 3. uzdevums 4. uzdevums 5. uzdevums 6. uzdevums 7. uzde…" at bounding box center [181, 188] width 99 height 280
drag, startPoint x: 325, startPoint y: 303, endPoint x: 324, endPoint y: 298, distance: 5.5
click at [324, 298] on p "Оптимизация любого дела может …" at bounding box center [303, 305] width 125 height 15
click at [159, 140] on link "7. uzdevums" at bounding box center [181, 138] width 99 height 14
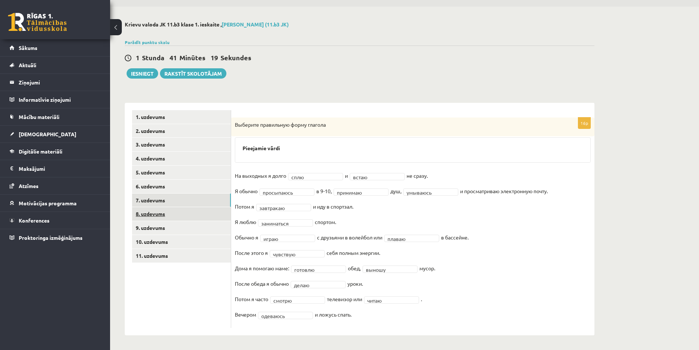
click at [170, 213] on link "8. uzdevums" at bounding box center [181, 214] width 99 height 14
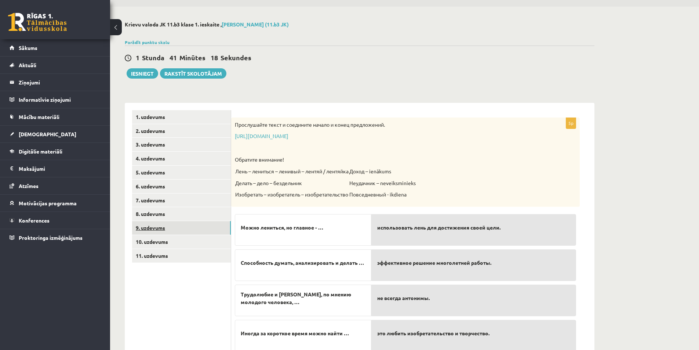
click at [179, 231] on link "9. uzdevums" at bounding box center [181, 228] width 99 height 14
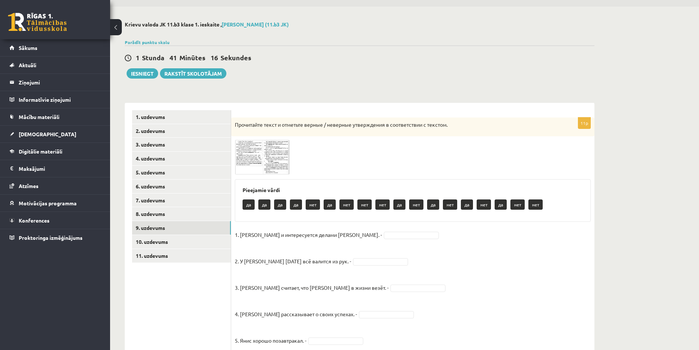
click at [253, 152] on img at bounding box center [262, 157] width 55 height 34
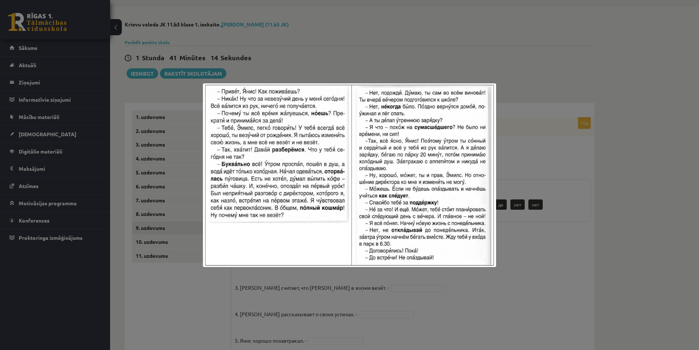
click at [504, 159] on div at bounding box center [349, 175] width 699 height 350
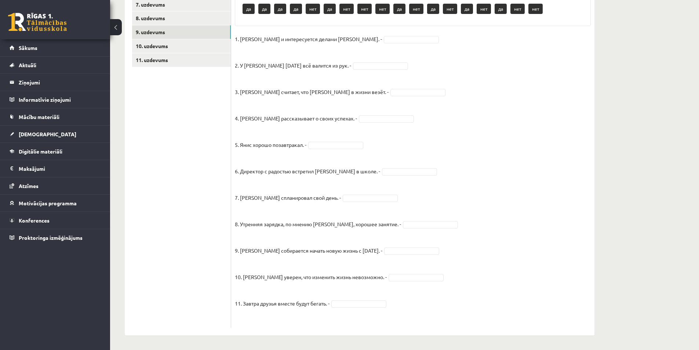
scroll to position [0, 0]
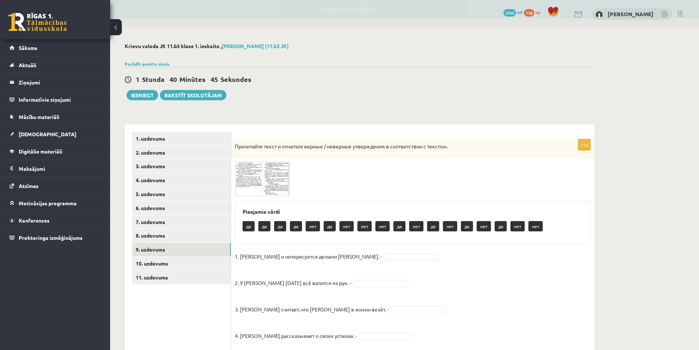
click at [262, 166] on img at bounding box center [262, 178] width 55 height 34
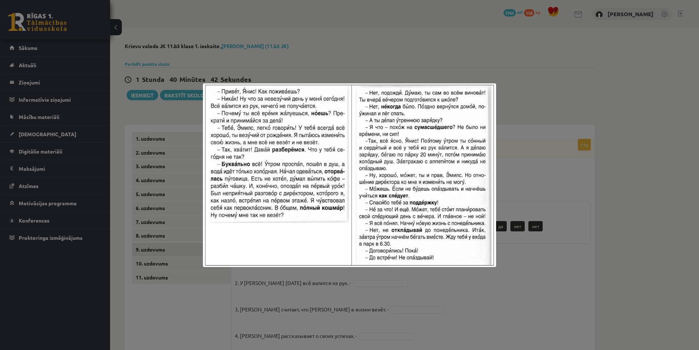
click at [318, 56] on div at bounding box center [349, 175] width 699 height 350
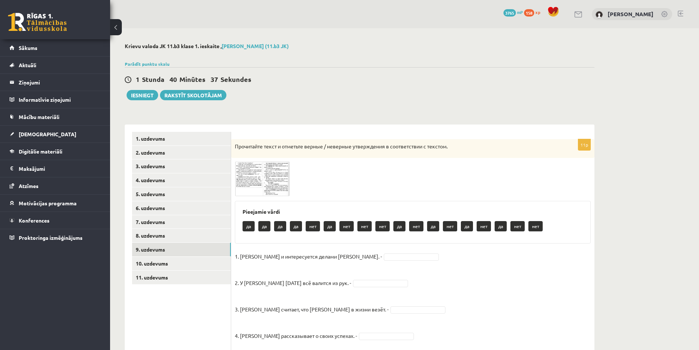
click at [274, 186] on img at bounding box center [262, 178] width 55 height 34
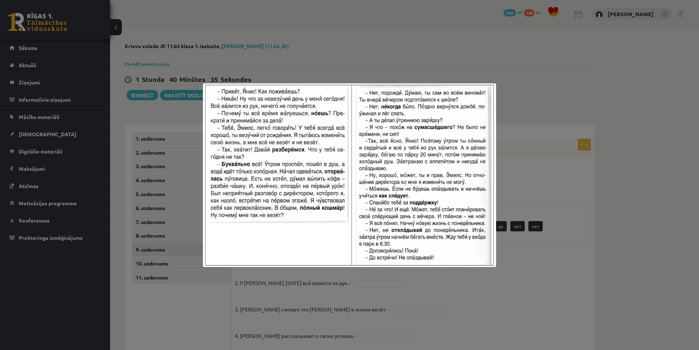
click at [302, 25] on div at bounding box center [349, 175] width 699 height 350
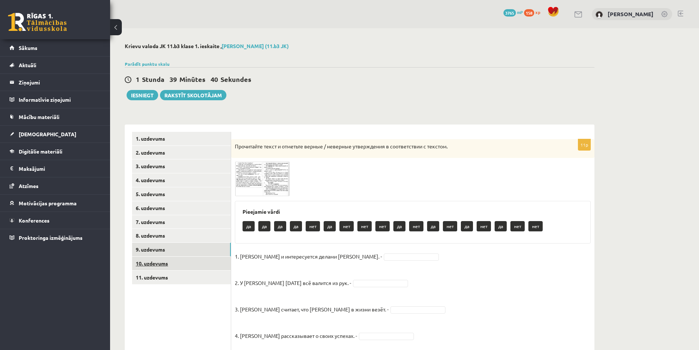
click at [172, 264] on link "10. uzdevums" at bounding box center [181, 263] width 99 height 14
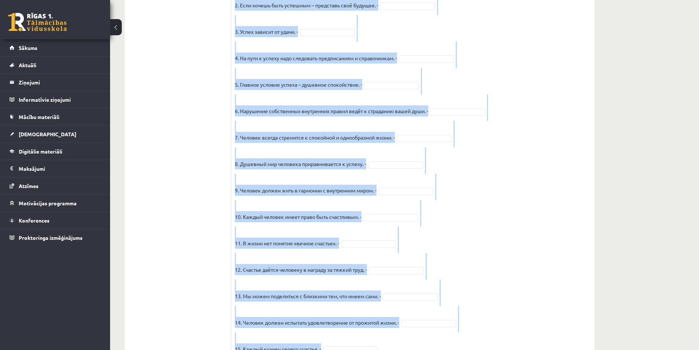
scroll to position [517, 0]
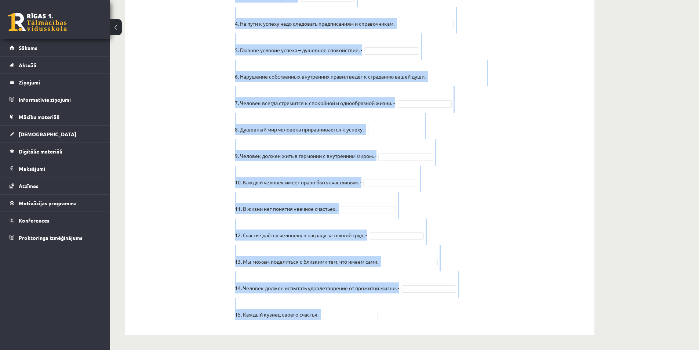
drag, startPoint x: 234, startPoint y: 72, endPoint x: 452, endPoint y: 304, distance: 319.0
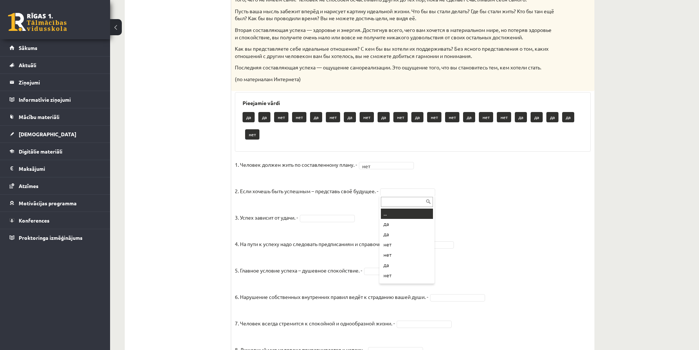
type input "*"
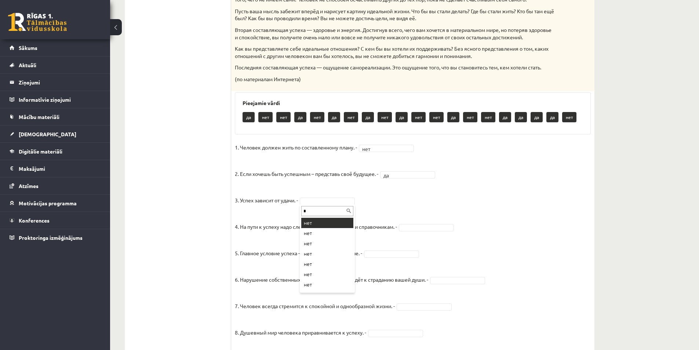
type input "*"
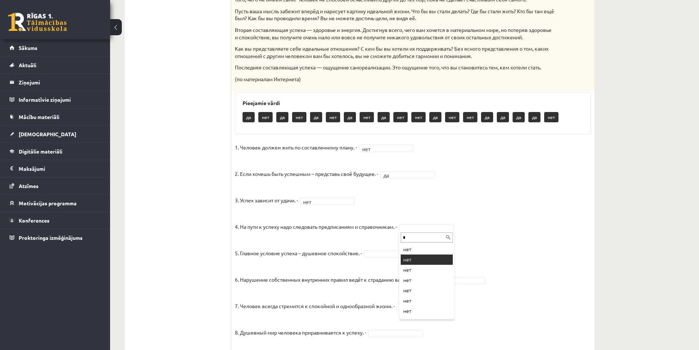
type input "*"
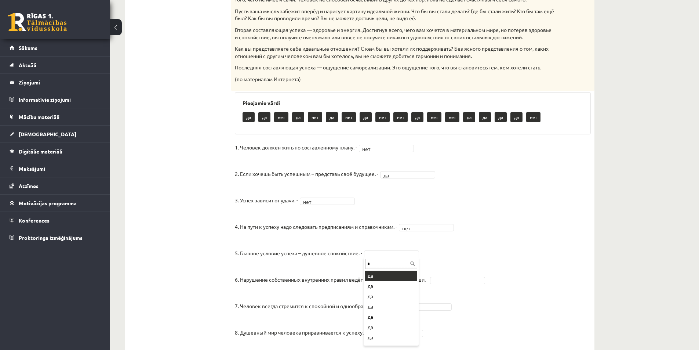
type input "*"
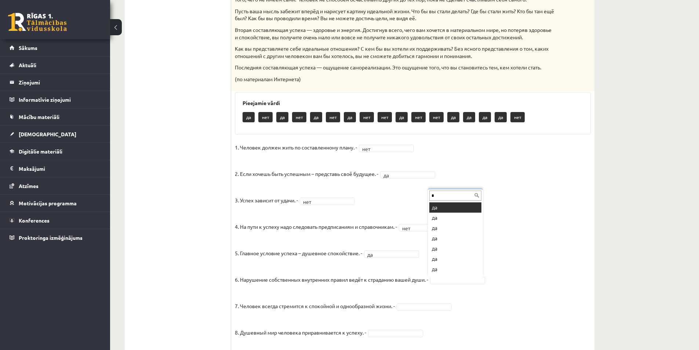
scroll to position [9, 0]
type input "*"
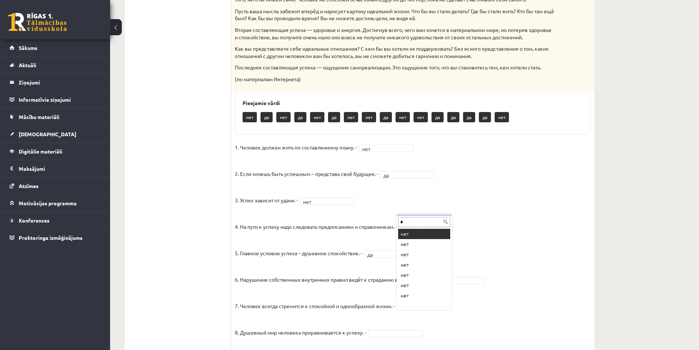
type input "*"
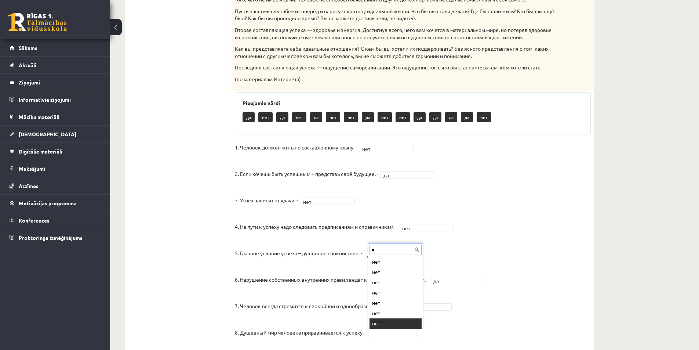
type input "*"
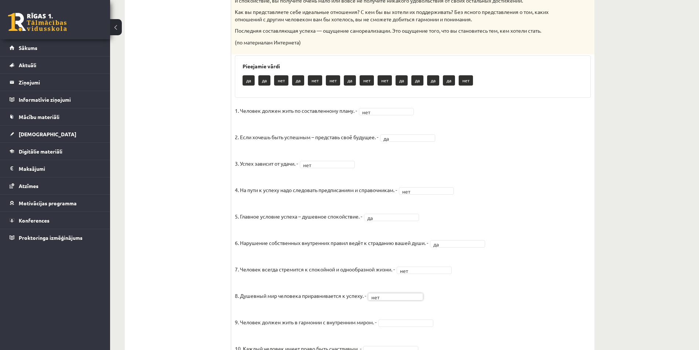
scroll to position [407, 0]
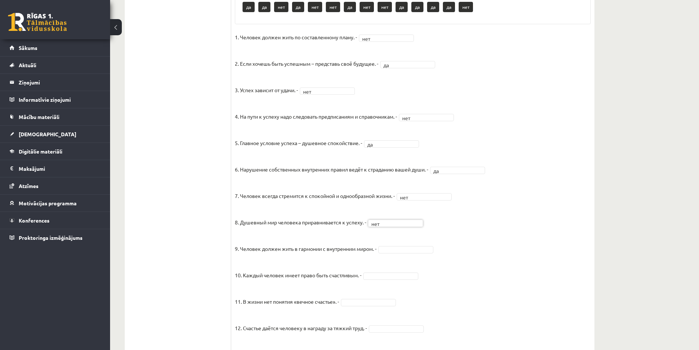
type input "*"
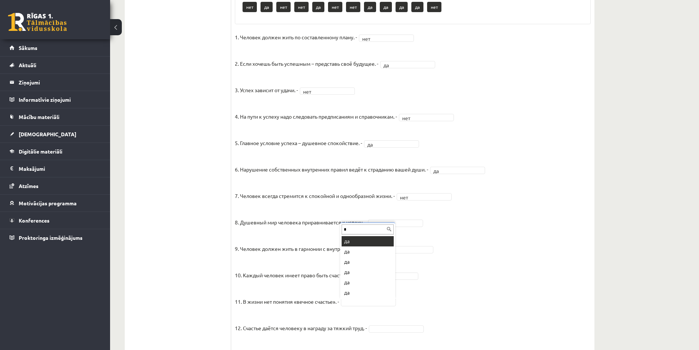
type input "*"
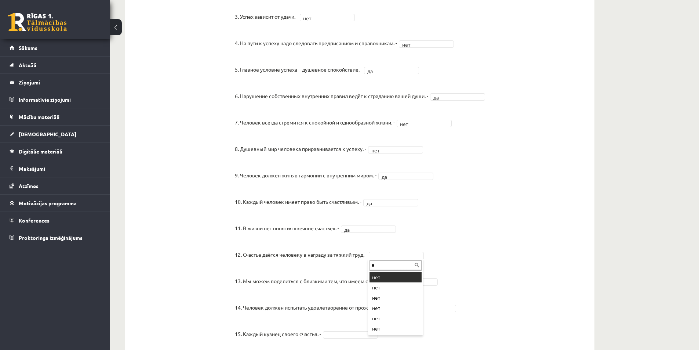
type input "*"
click at [418, 316] on fieldset "1. Человек должен жить по составленному плану. - нет *** 2. Если хочешь быть ус…" at bounding box center [413, 150] width 356 height 385
type input "*"
click at [321, 336] on span at bounding box center [350, 333] width 59 height 7
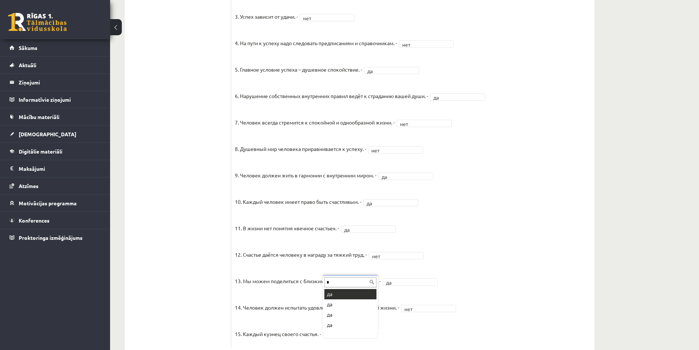
type input "*"
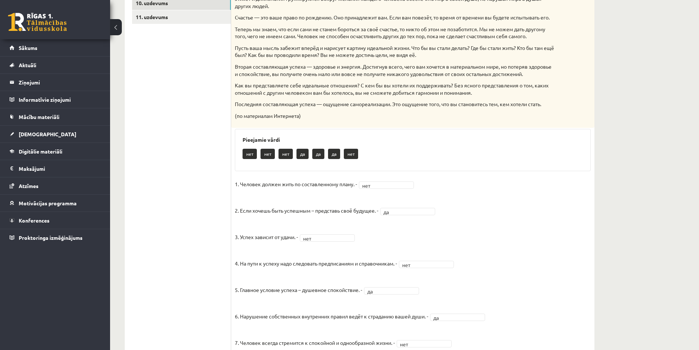
scroll to position [223, 0]
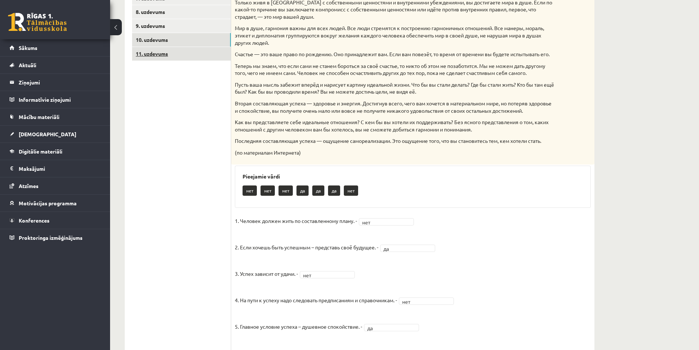
click at [171, 56] on link "11. uzdevums" at bounding box center [181, 54] width 99 height 14
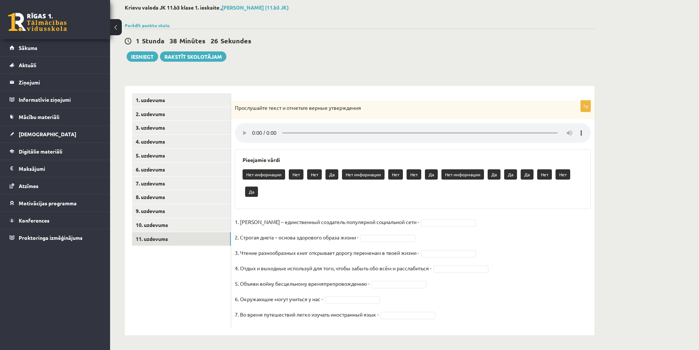
scroll to position [39, 0]
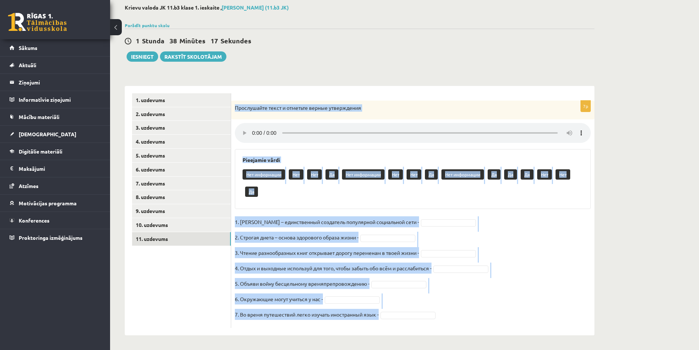
drag, startPoint x: 235, startPoint y: 104, endPoint x: 469, endPoint y: 317, distance: 316.3
click at [469, 317] on div "7p Прослушайте текст и отметьте верные утверждения Pieejamie vārdi Нет информац…" at bounding box center [412, 214] width 363 height 227
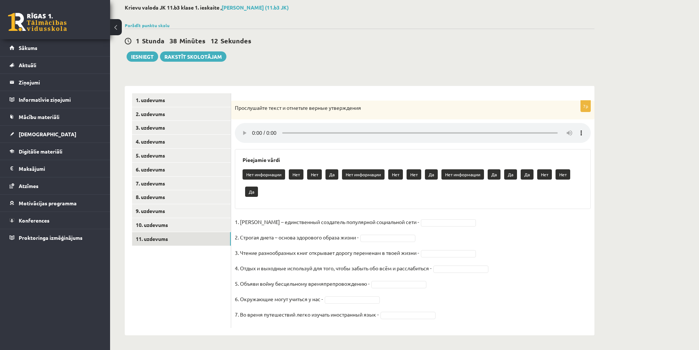
click at [193, 291] on ul "1. uzdevums 2. uzdevums 3. uzdevums 4. uzdevums 5. uzdevums 6. uzdevums 7. uzde…" at bounding box center [181, 210] width 99 height 234
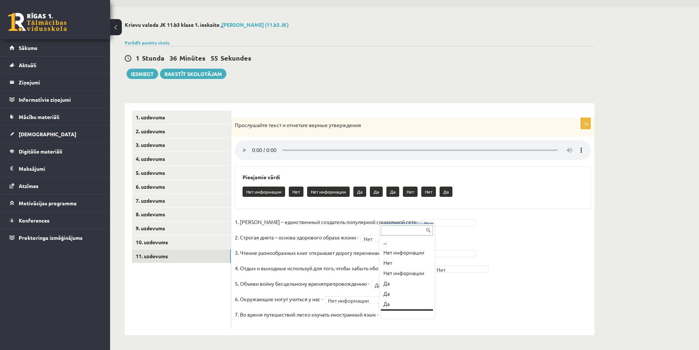
scroll to position [9, 0]
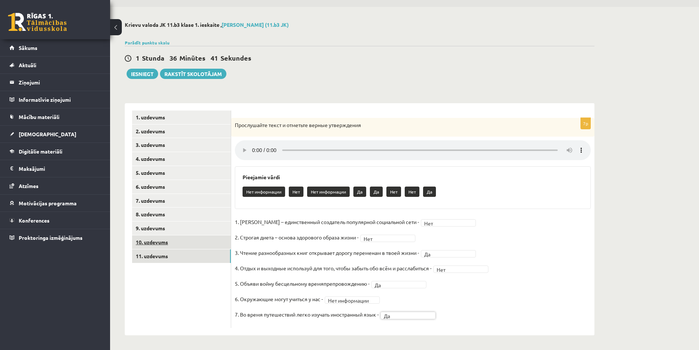
click at [165, 244] on link "10. uzdevums" at bounding box center [181, 242] width 99 height 14
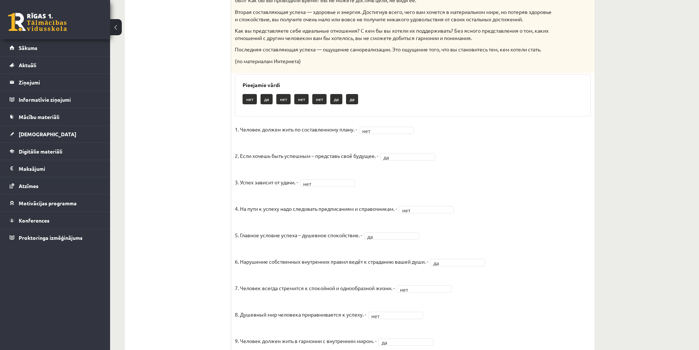
scroll to position [131, 0]
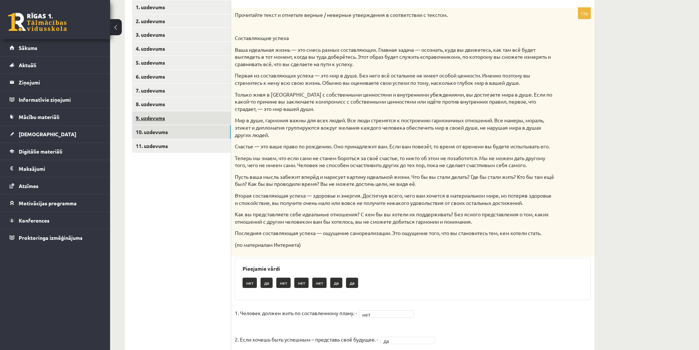
click at [179, 120] on link "9. uzdevums" at bounding box center [181, 118] width 99 height 14
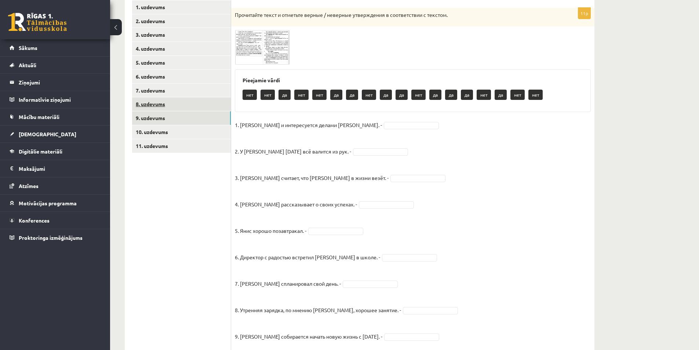
click at [181, 100] on link "8. uzdevums" at bounding box center [181, 104] width 99 height 14
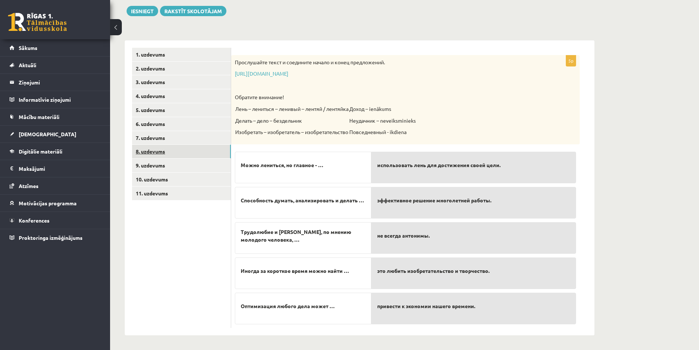
scroll to position [84, 0]
click at [185, 161] on link "9. uzdevums" at bounding box center [181, 166] width 99 height 14
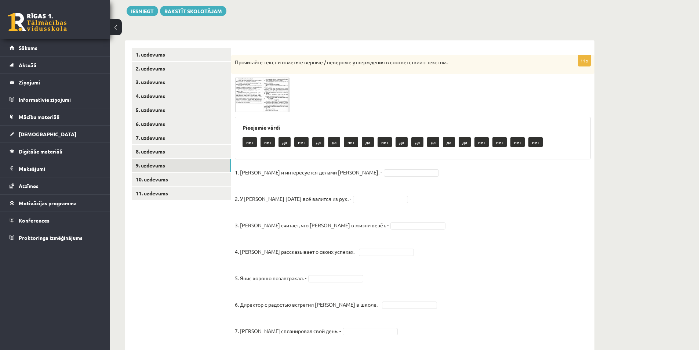
click at [247, 83] on img at bounding box center [262, 94] width 55 height 34
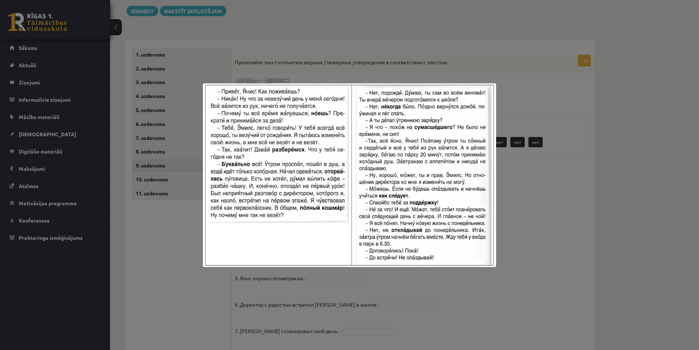
click at [145, 255] on div at bounding box center [349, 175] width 699 height 350
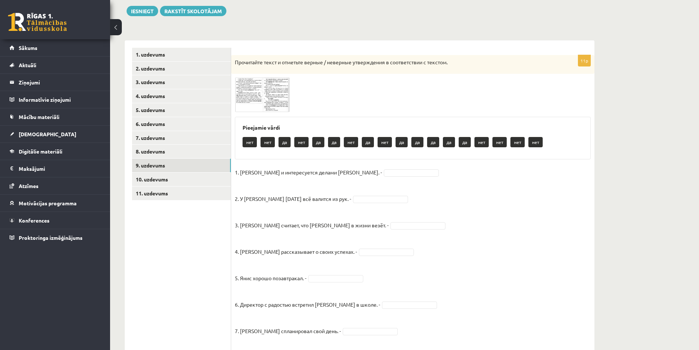
click at [382, 169] on span at bounding box center [411, 172] width 59 height 7
click at [261, 101] on img at bounding box center [262, 94] width 55 height 34
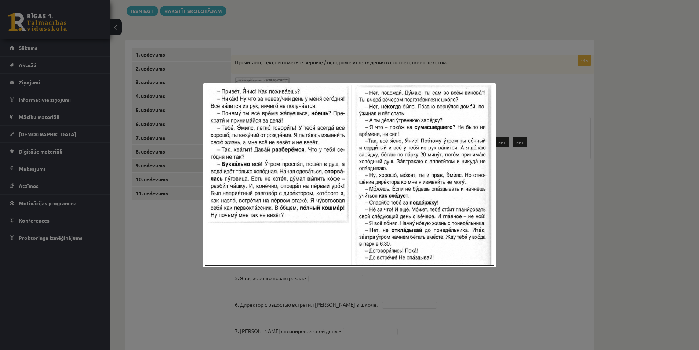
click at [139, 263] on div at bounding box center [349, 175] width 699 height 350
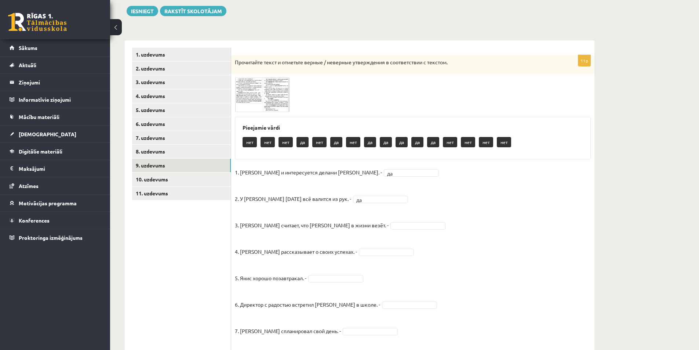
click at [261, 101] on span at bounding box center [263, 95] width 12 height 12
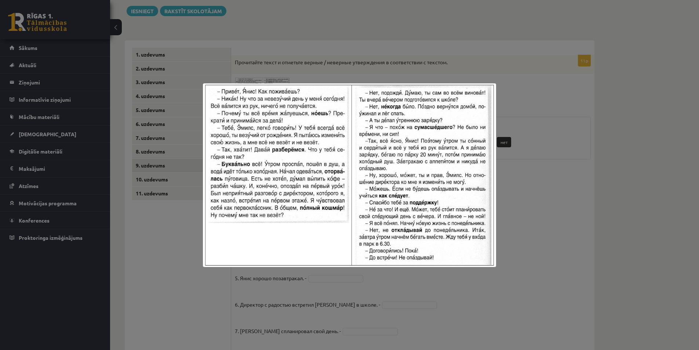
click at [186, 260] on div at bounding box center [349, 175] width 699 height 350
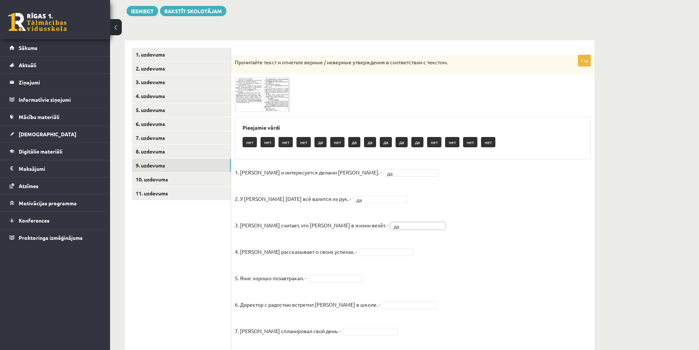
click at [262, 75] on div "11p Прочитайте текст и отметьте верные / неверные утверждения в соответствии с …" at bounding box center [412, 258] width 363 height 406
click at [263, 91] on span at bounding box center [263, 95] width 12 height 12
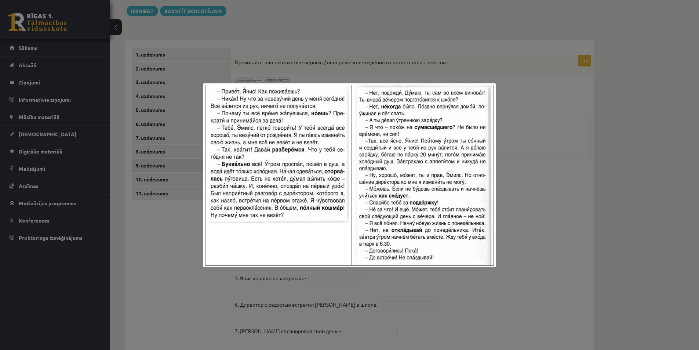
click at [181, 244] on div at bounding box center [349, 175] width 699 height 350
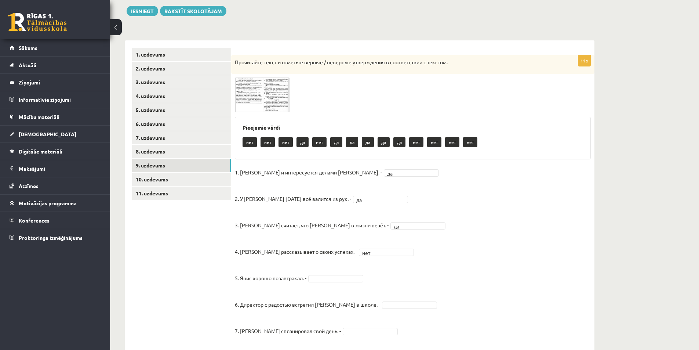
click at [248, 106] on img at bounding box center [262, 94] width 55 height 34
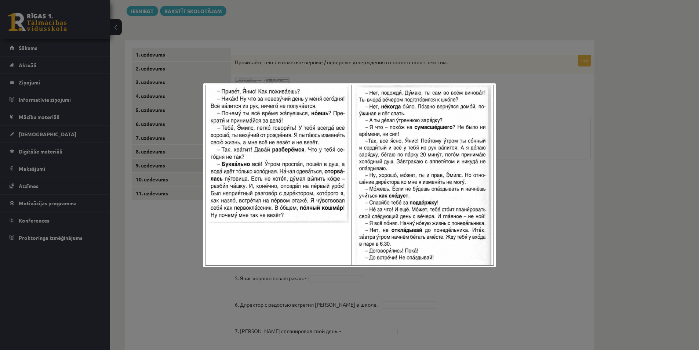
click at [166, 241] on div at bounding box center [349, 175] width 699 height 350
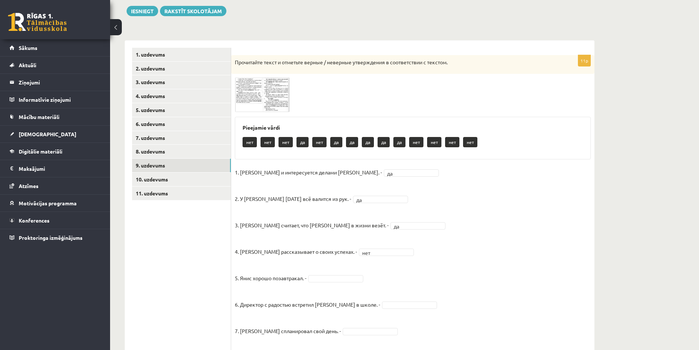
click at [265, 87] on img at bounding box center [262, 94] width 55 height 34
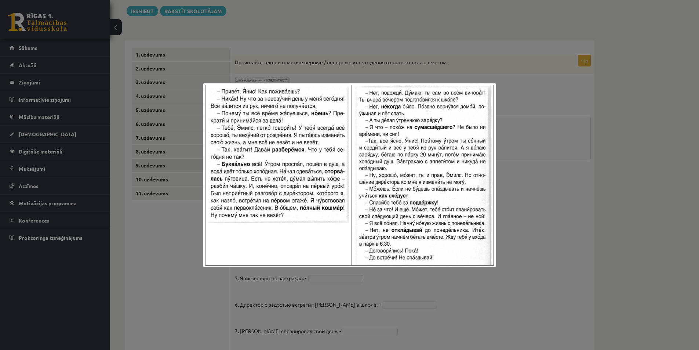
click at [161, 261] on div at bounding box center [349, 175] width 699 height 350
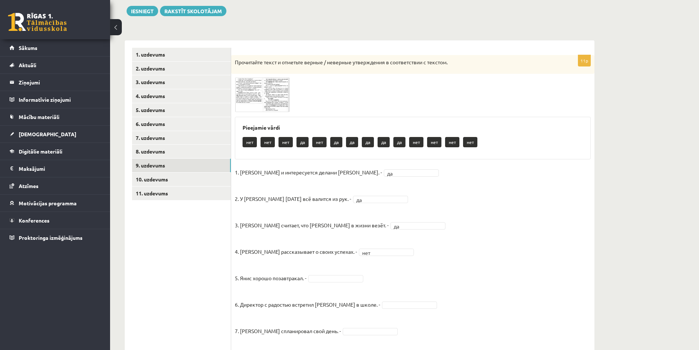
click at [318, 283] on fieldset "1. Эмилс и интересуется делами Яниса. - да ** 2. У Яниса сегодня всё валится из…" at bounding box center [413, 312] width 356 height 291
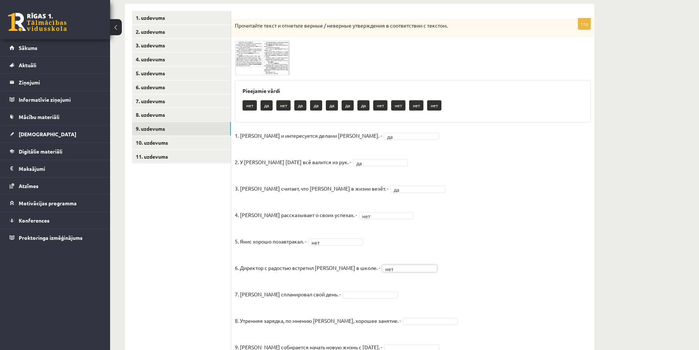
click at [251, 26] on p "Прочитайте текст и отметьте верные / неверные утверждения в соответствии с текс…" at bounding box center [394, 25] width 319 height 7
click at [257, 54] on span at bounding box center [263, 58] width 12 height 12
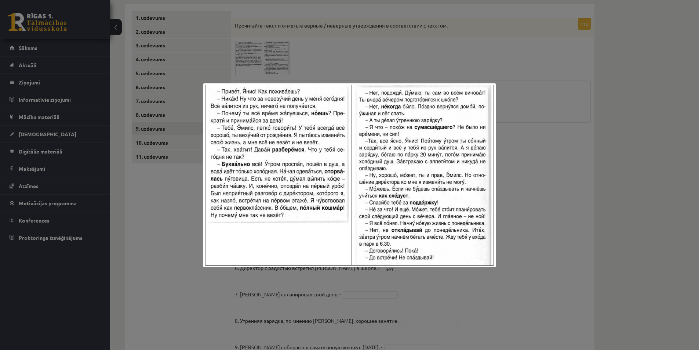
click at [314, 289] on div at bounding box center [349, 175] width 699 height 350
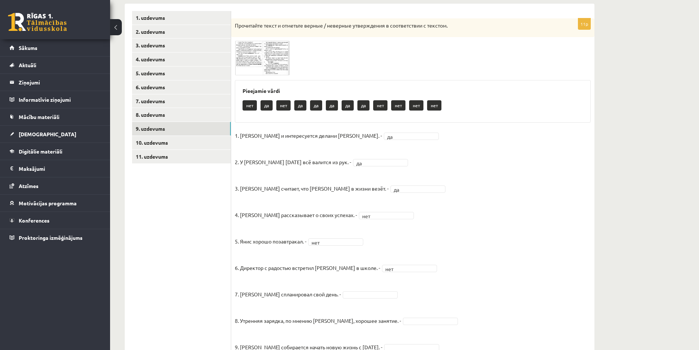
click at [343, 299] on fieldset "1. Эмилс и интересуется делами Яниса. - да ** 2. У Яниса сегодня всё валится из…" at bounding box center [413, 275] width 356 height 291
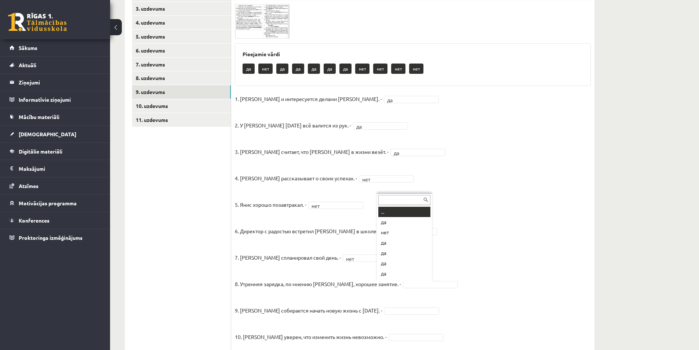
scroll to position [9, 0]
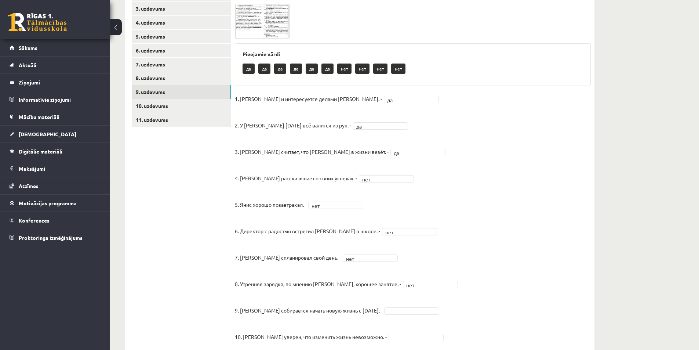
click at [278, 26] on img at bounding box center [262, 21] width 55 height 34
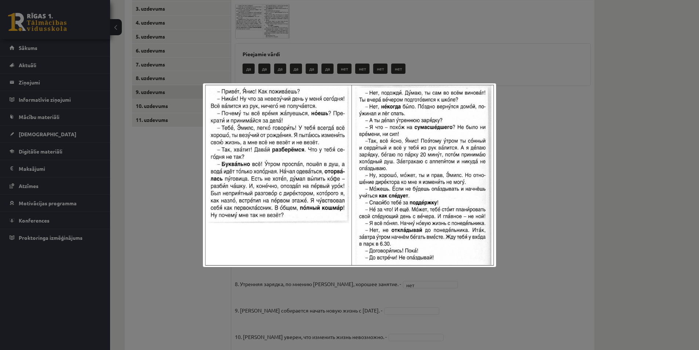
click at [549, 187] on div at bounding box center [349, 175] width 699 height 350
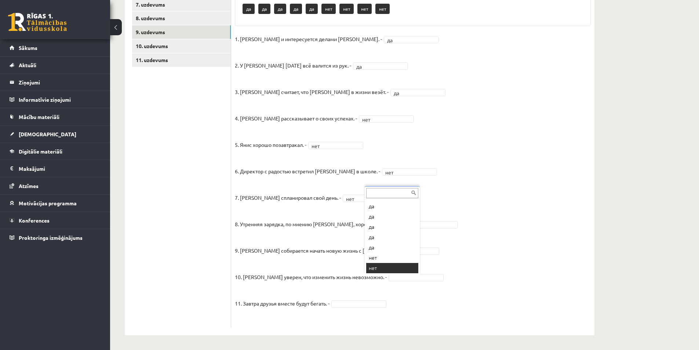
click at [383, 273] on div "... да да да да да нет нет нет нет" at bounding box center [392, 230] width 55 height 88
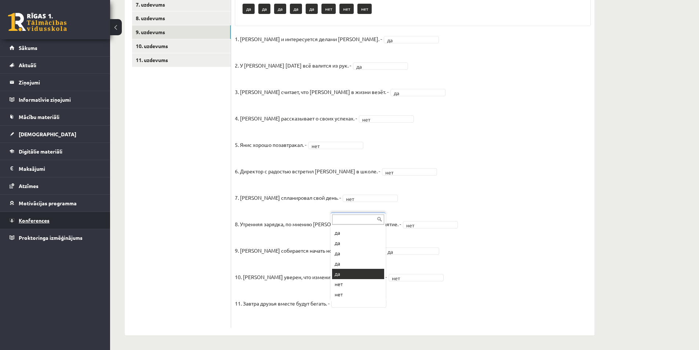
drag, startPoint x: 84, startPoint y: 220, endPoint x: 92, endPoint y: 220, distance: 8.1
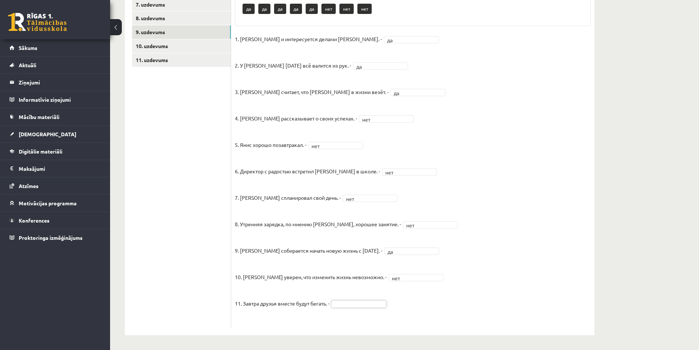
scroll to position [70, 0]
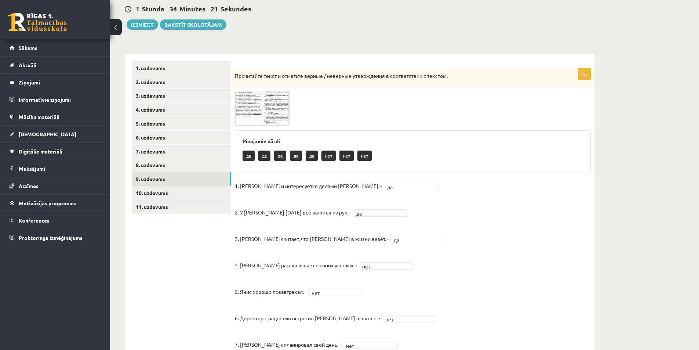
click at [262, 107] on span at bounding box center [263, 109] width 12 height 12
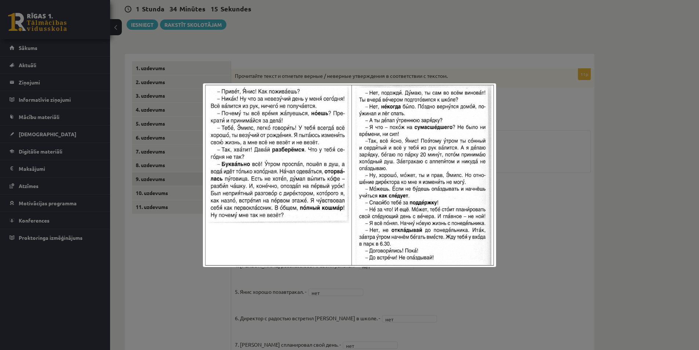
click at [209, 295] on div at bounding box center [349, 175] width 699 height 350
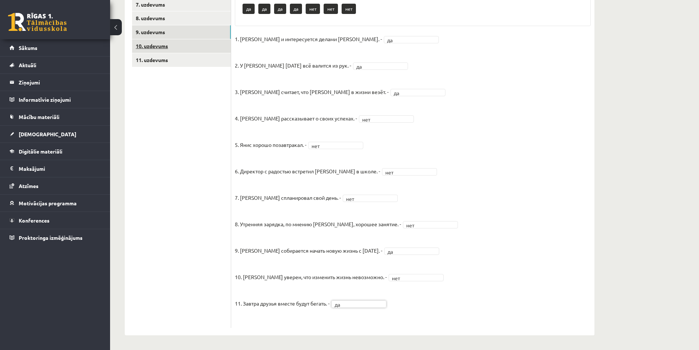
scroll to position [0, 0]
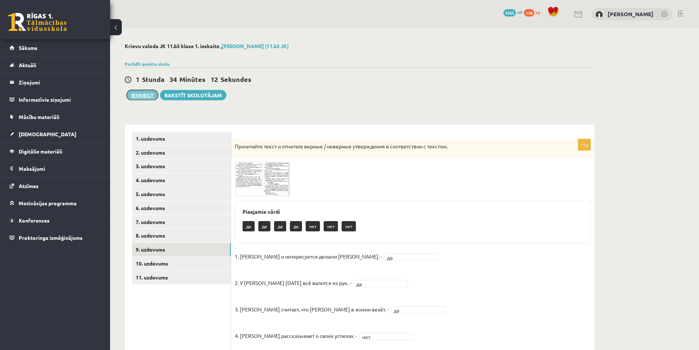
click at [147, 92] on button "Iesniegt" at bounding box center [143, 95] width 32 height 10
